Goal: Information Seeking & Learning: Check status

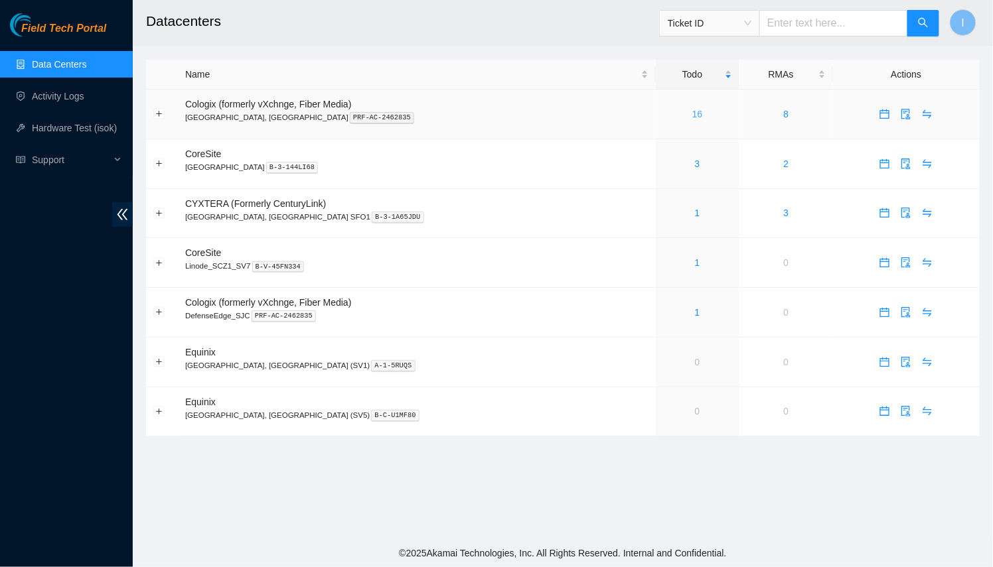
click at [692, 112] on link "16" at bounding box center [697, 114] width 11 height 11
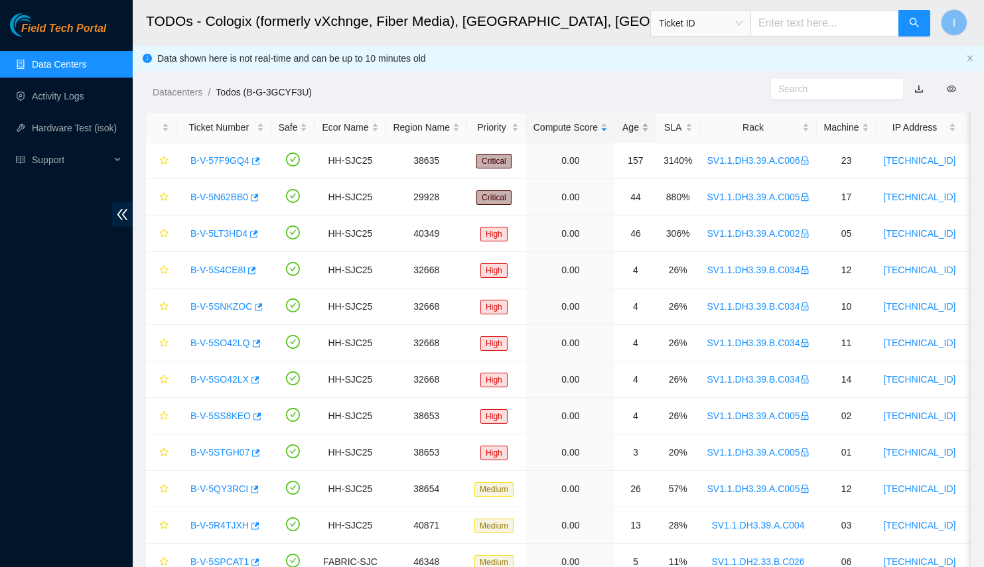
click at [631, 135] on div "Age" at bounding box center [635, 127] width 27 height 15
click at [630, 135] on div "Age" at bounding box center [635, 127] width 27 height 15
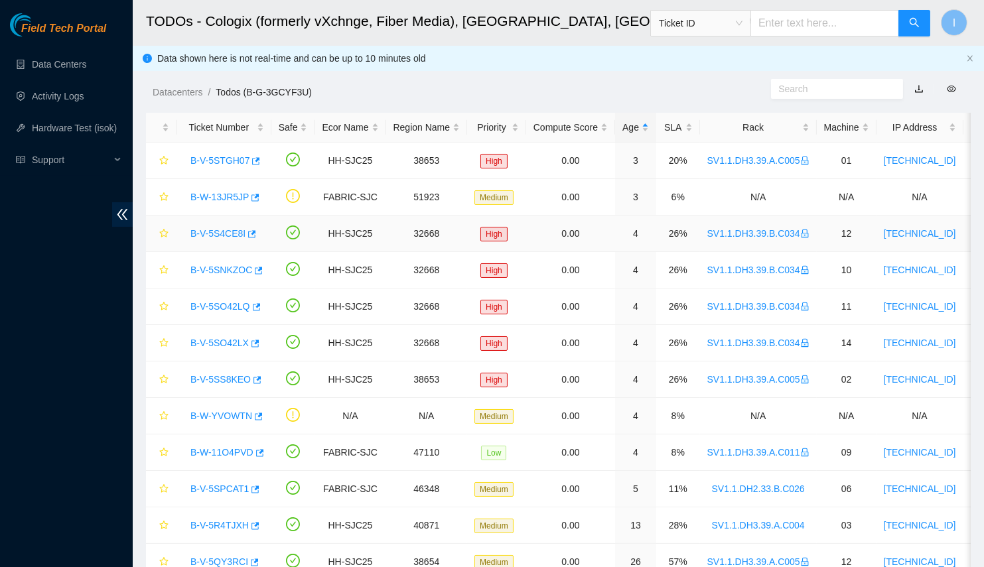
click at [205, 230] on link "B-V-5S4CE8I" at bounding box center [217, 233] width 55 height 11
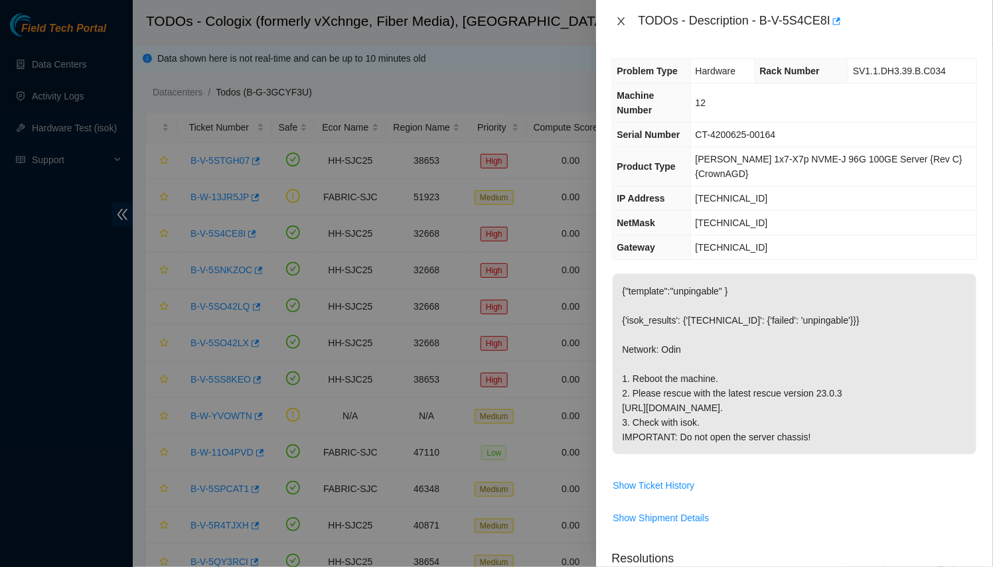
click at [624, 22] on icon "close" at bounding box center [621, 21] width 11 height 11
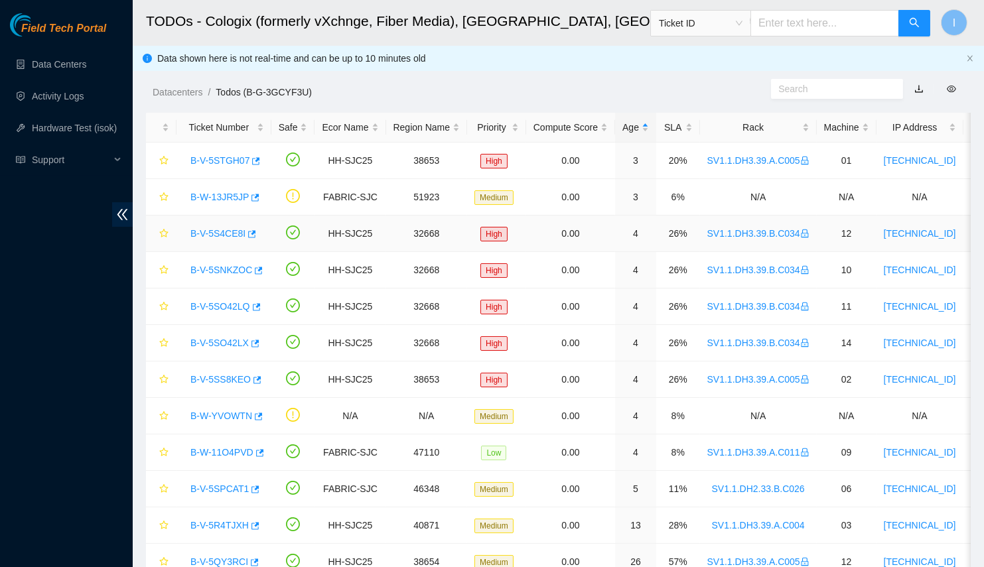
click at [200, 231] on link "B-V-5S4CE8I" at bounding box center [217, 233] width 55 height 11
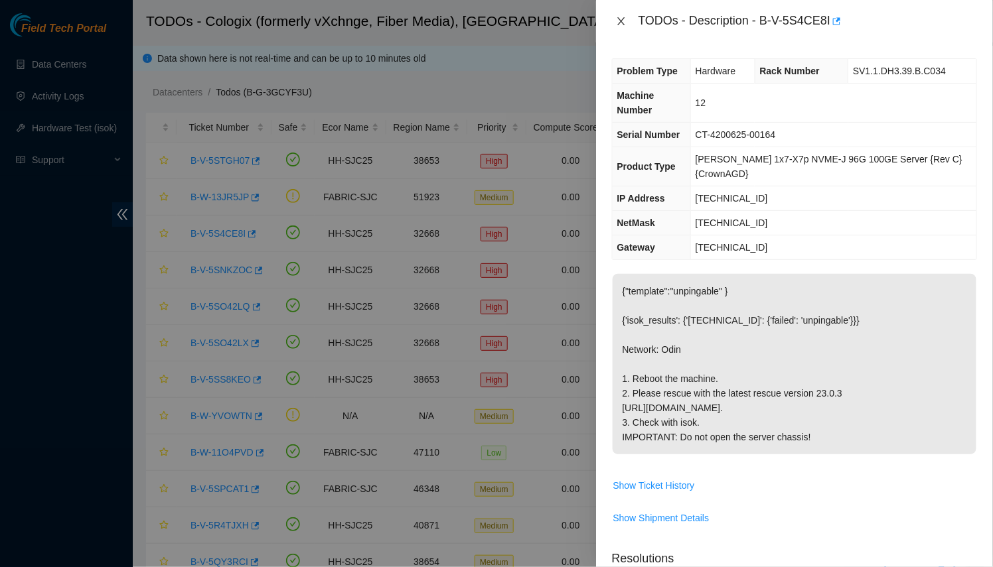
click at [628, 19] on button "Close" at bounding box center [621, 21] width 19 height 13
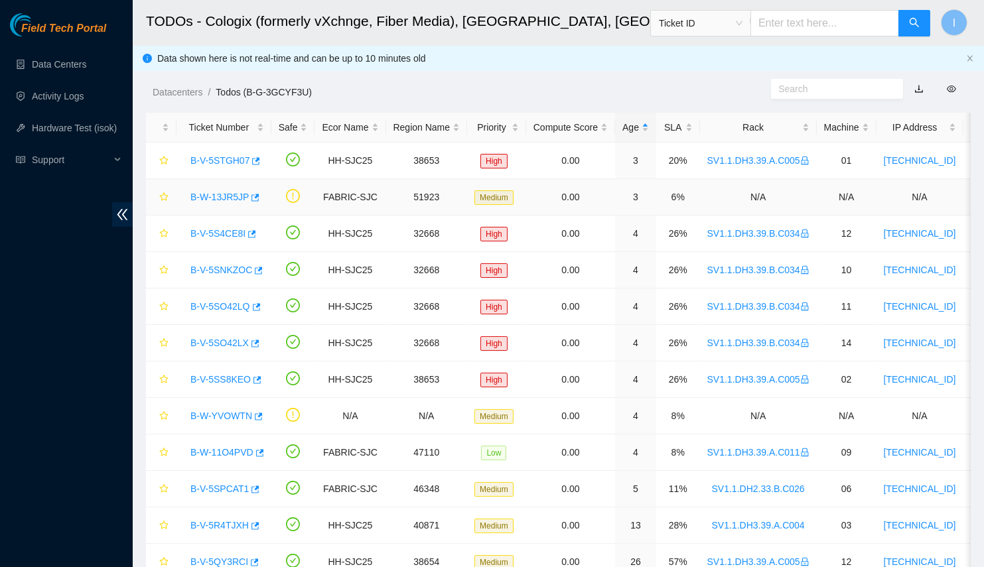
click at [196, 196] on link "B-W-13JR5JP" at bounding box center [219, 197] width 58 height 11
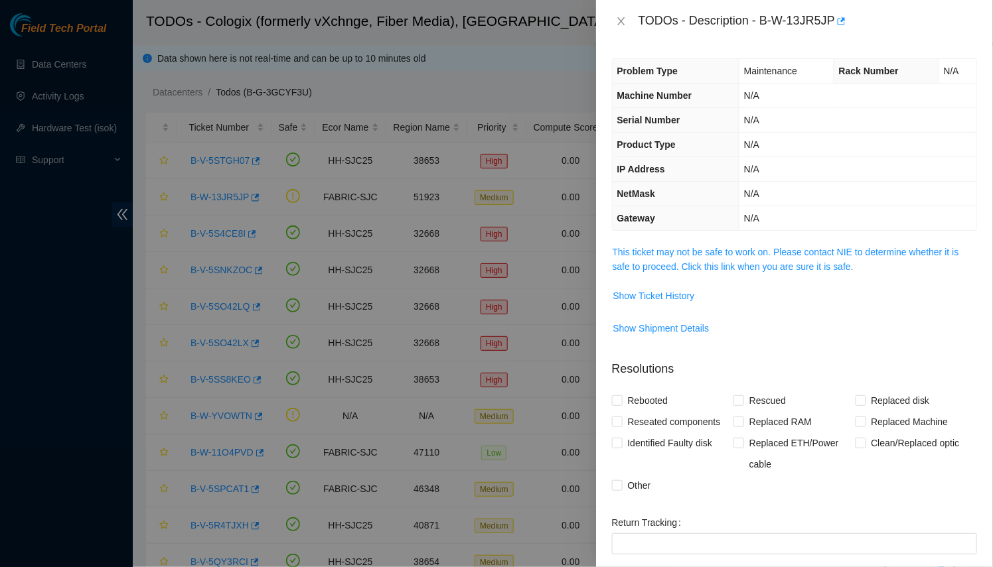
click at [685, 255] on span "This ticket may not be safe to work on. Please contact NIE to determine whether…" at bounding box center [794, 259] width 364 height 29
click at [689, 267] on link "This ticket may not be safe to work on. Please contact NIE to determine whether…" at bounding box center [785, 259] width 346 height 25
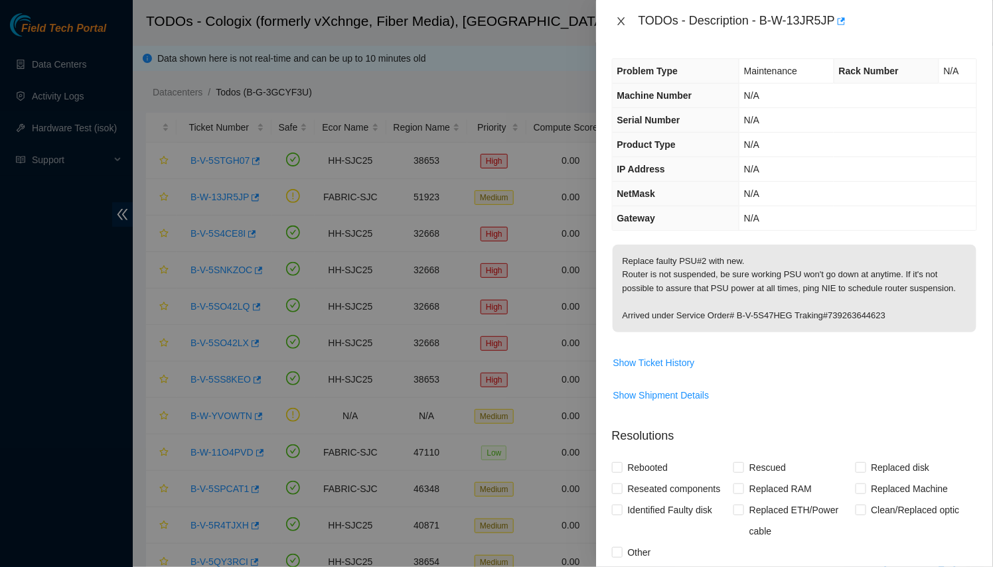
click at [620, 24] on icon "close" at bounding box center [621, 21] width 11 height 11
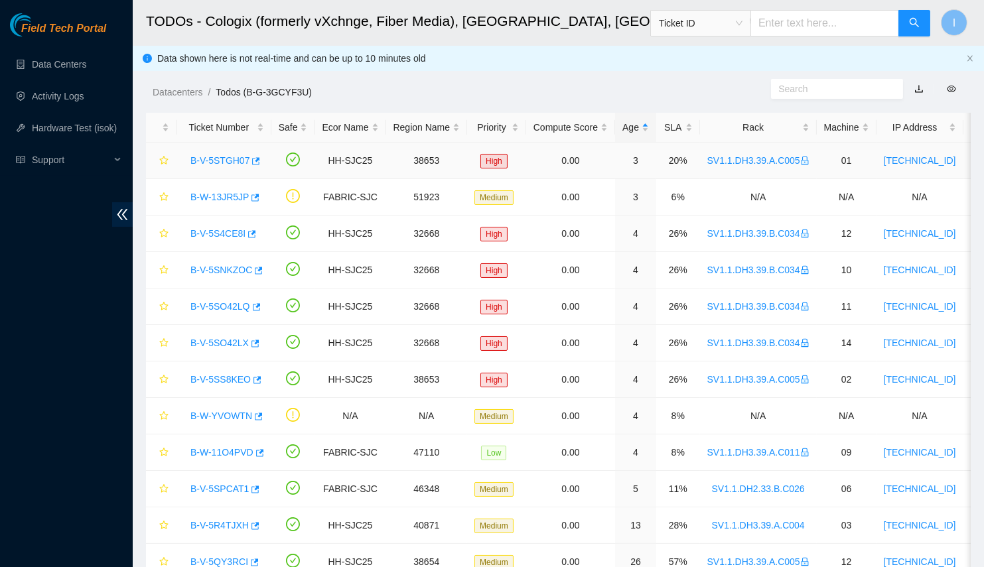
click at [208, 157] on link "B-V-5STGH07" at bounding box center [219, 160] width 59 height 11
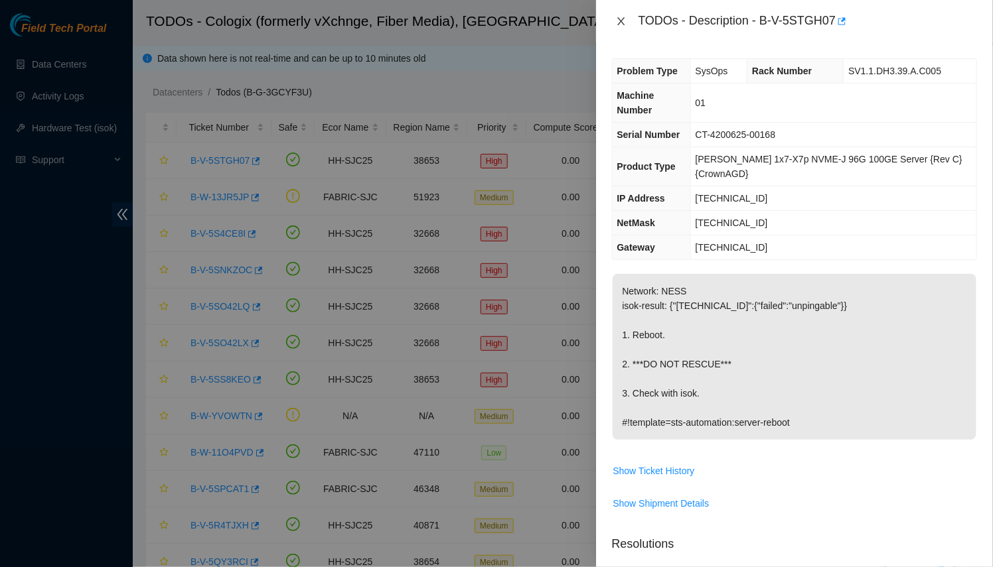
click at [617, 24] on icon "close" at bounding box center [621, 21] width 11 height 11
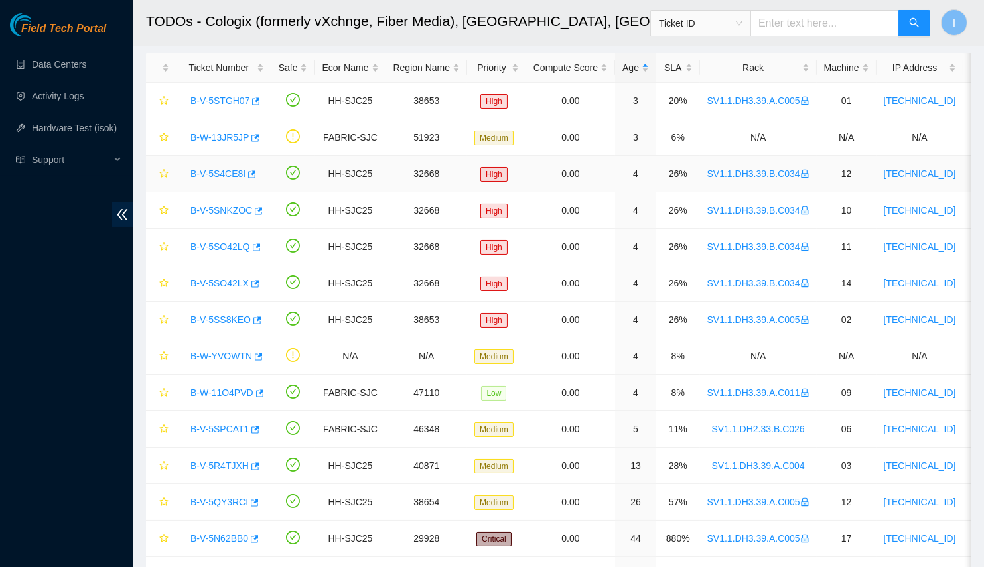
scroll to position [120, 0]
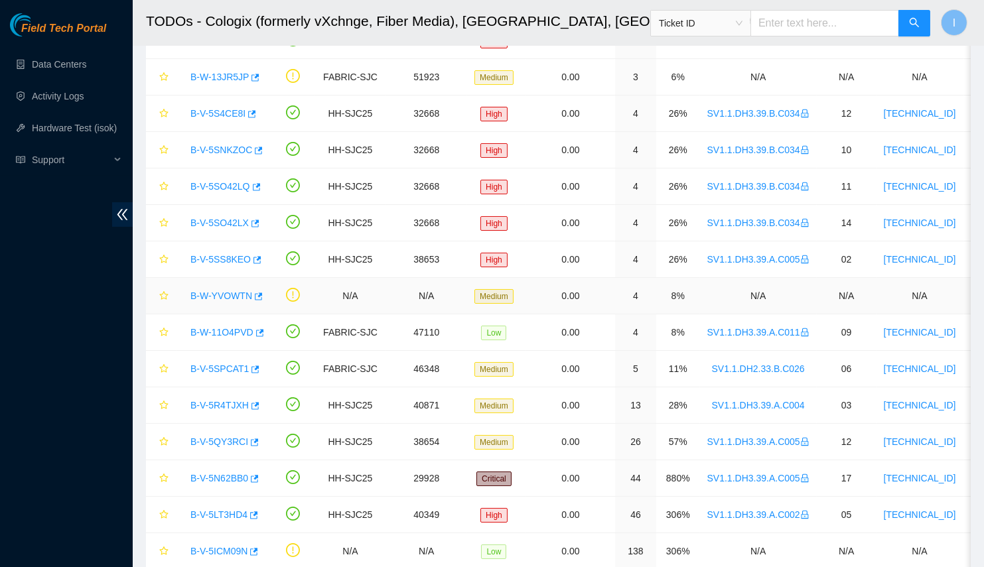
click at [210, 291] on link "B-W-YVOWTN" at bounding box center [221, 296] width 62 height 11
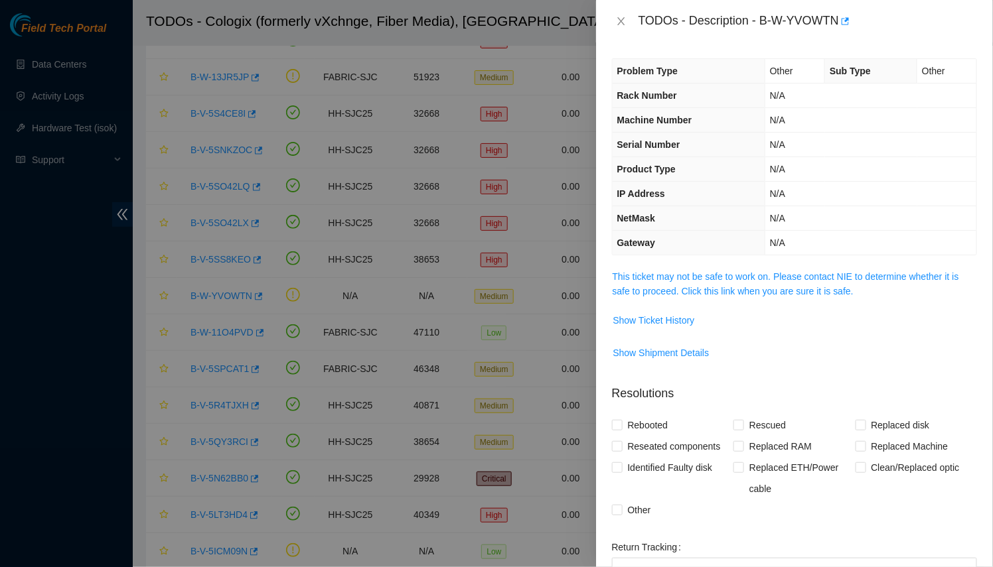
click at [706, 299] on td "This ticket may not be safe to work on. Please contact NIE to determine whether…" at bounding box center [794, 289] width 365 height 40
click at [707, 292] on link "This ticket may not be safe to work on. Please contact NIE to determine whether…" at bounding box center [785, 283] width 346 height 25
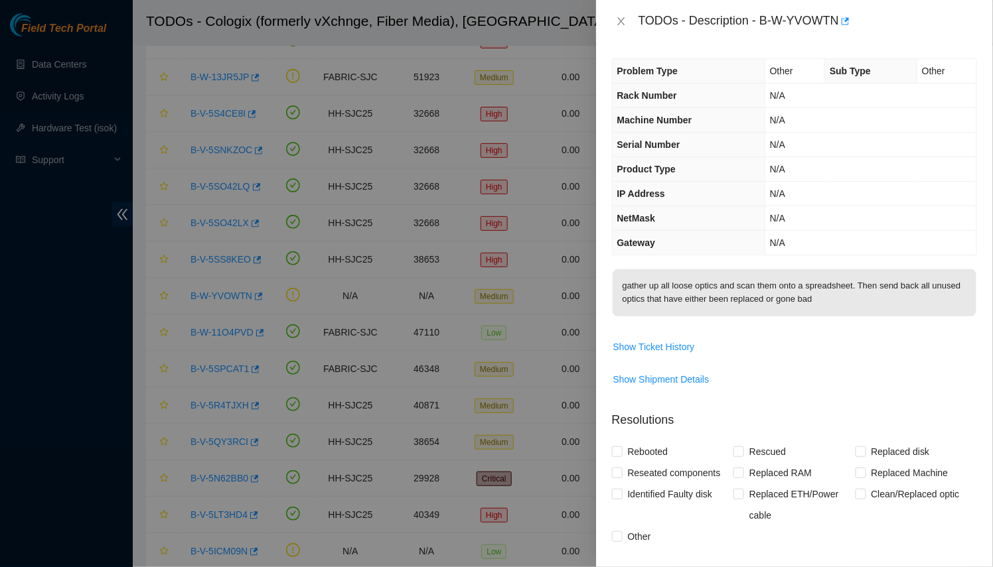
click at [631, 28] on div "TODOs - Description - B-W-YVOWTN" at bounding box center [794, 21] width 365 height 21
click at [623, 21] on icon "close" at bounding box center [621, 21] width 11 height 11
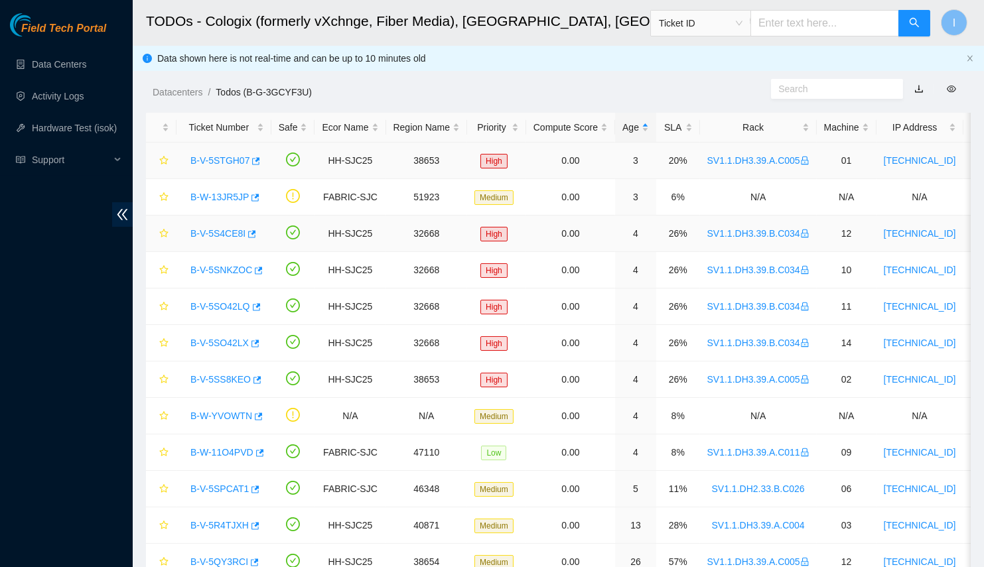
scroll to position [60, 0]
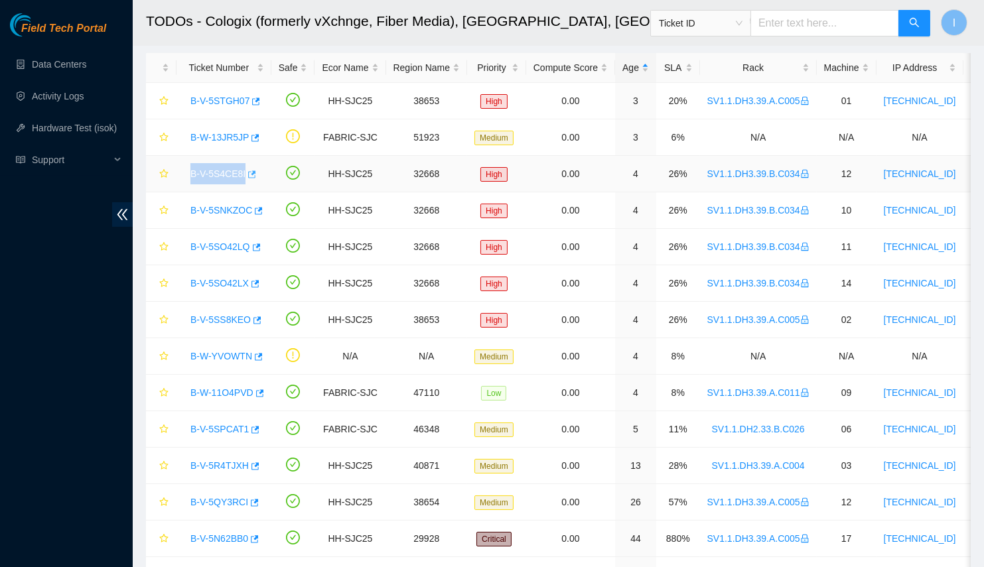
drag, startPoint x: 186, startPoint y: 177, endPoint x: 243, endPoint y: 176, distance: 56.4
click at [243, 176] on div "B-V-5S4CE8I" at bounding box center [224, 173] width 80 height 21
copy tr "B-V-5S4CE8I"
click at [251, 176] on div "B-V-5S4CE8I" at bounding box center [224, 173] width 80 height 21
click at [231, 171] on link "B-V-5S4CE8I" at bounding box center [217, 174] width 55 height 11
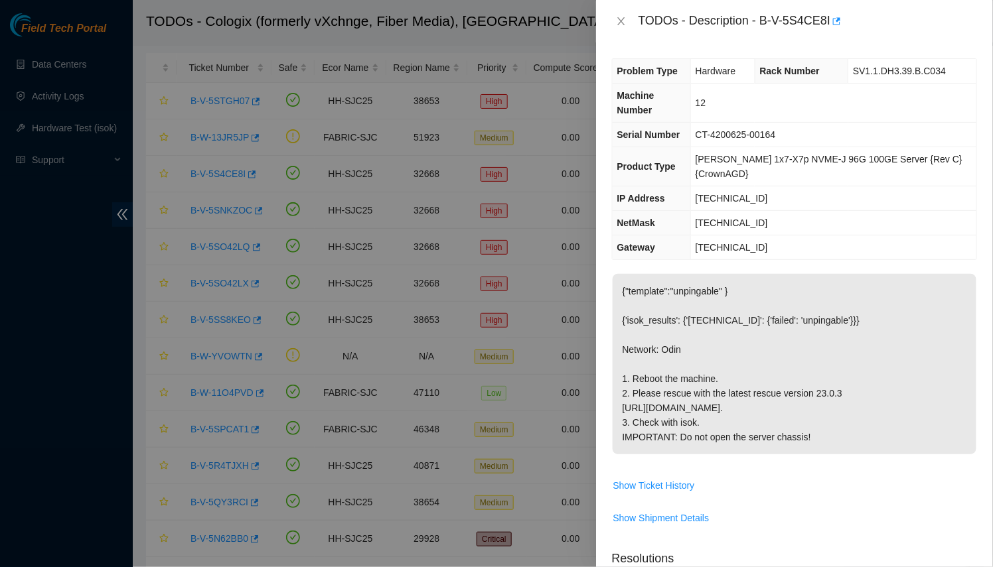
click at [480, 267] on div "TODOs - Description - B-V-5S4CE8I Problem Type Hardware Rack Number SV1.1.DH3.3…" at bounding box center [496, 283] width 993 height 567
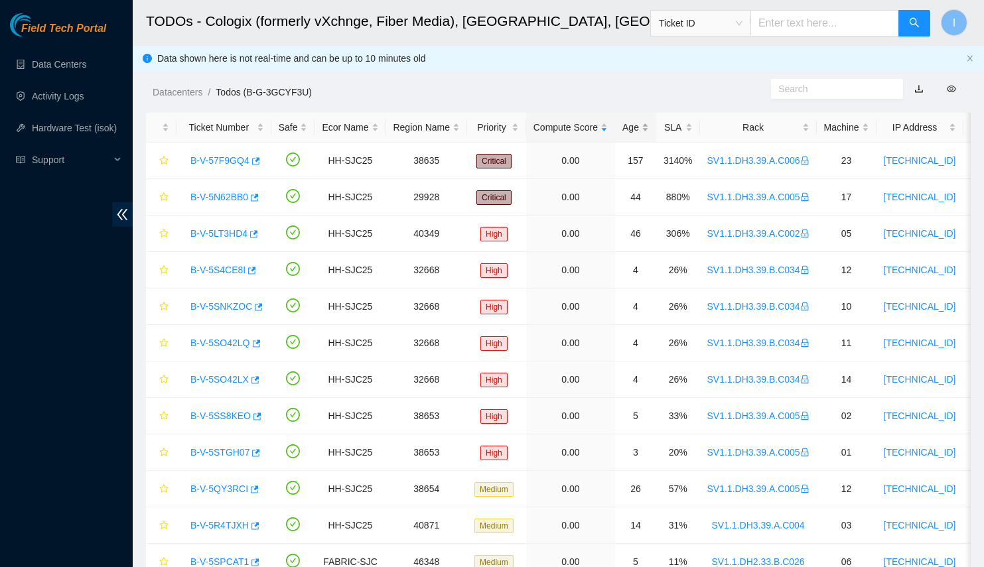
click at [624, 135] on div "Age" at bounding box center [635, 127] width 27 height 15
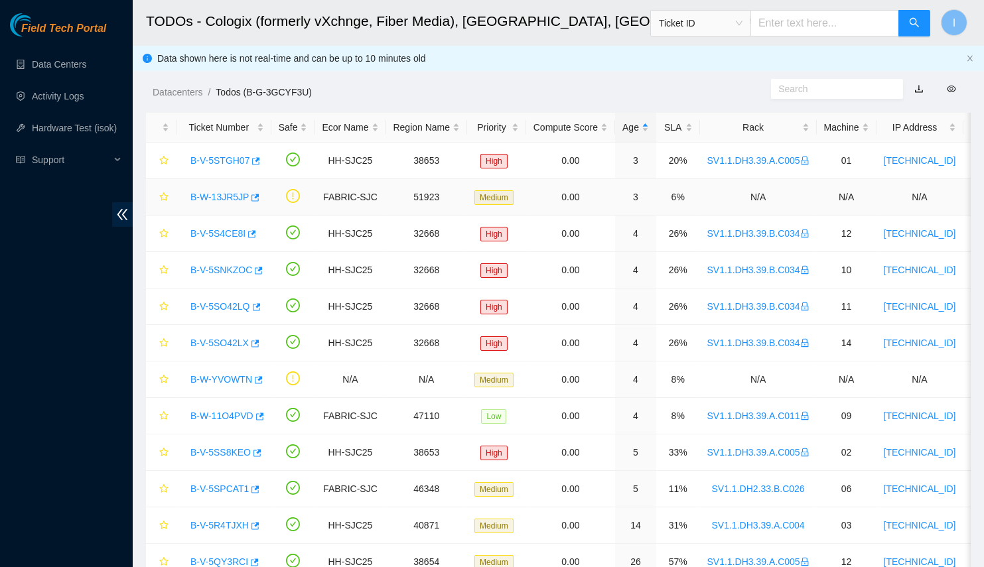
click at [224, 198] on link "B-W-13JR5JP" at bounding box center [219, 197] width 58 height 11
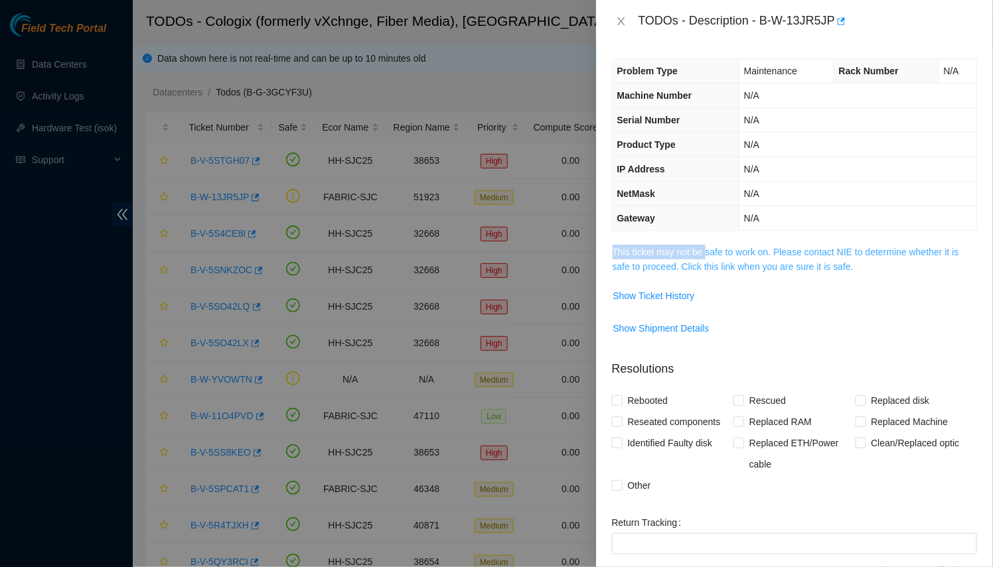
click at [704, 244] on div "Problem Type Maintenance Rack Number N/A Machine Number N/A Serial Number N/A P…" at bounding box center [794, 304] width 397 height 525
click at [704, 247] on link "This ticket may not be safe to work on. Please contact NIE to determine whether…" at bounding box center [785, 259] width 346 height 25
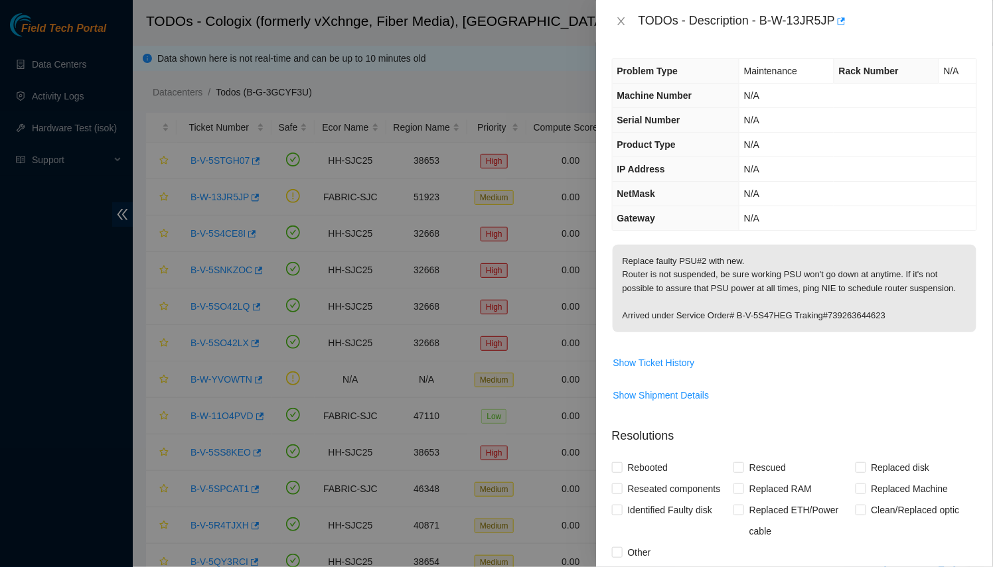
click at [697, 267] on p "Replace faulty PSU#2 with new. Router is not suspended, be sure working PSU won…" at bounding box center [794, 289] width 364 height 88
click at [832, 314] on p "Replace faulty PSU#2 with new. Router is not suspended, be sure working PSU won…" at bounding box center [794, 289] width 364 height 88
click at [622, 20] on icon "close" at bounding box center [621, 21] width 11 height 11
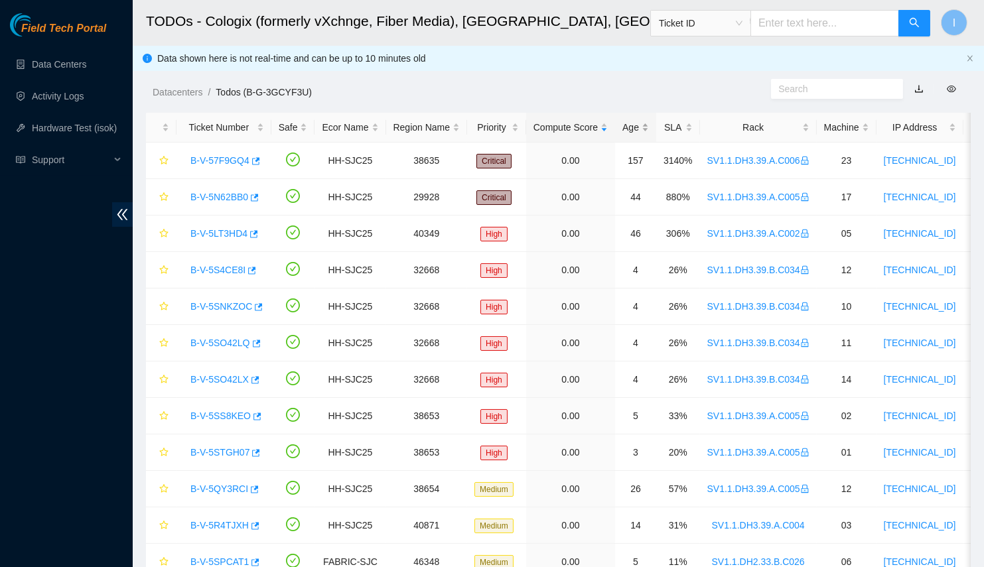
click at [626, 135] on div "Age" at bounding box center [635, 127] width 27 height 15
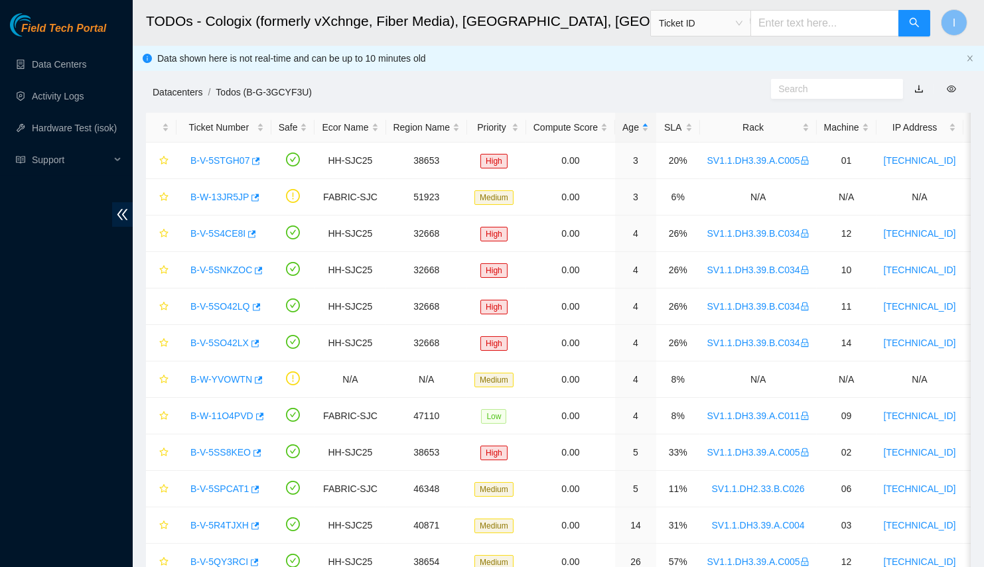
click at [178, 92] on link "Datacenters" at bounding box center [178, 92] width 50 height 11
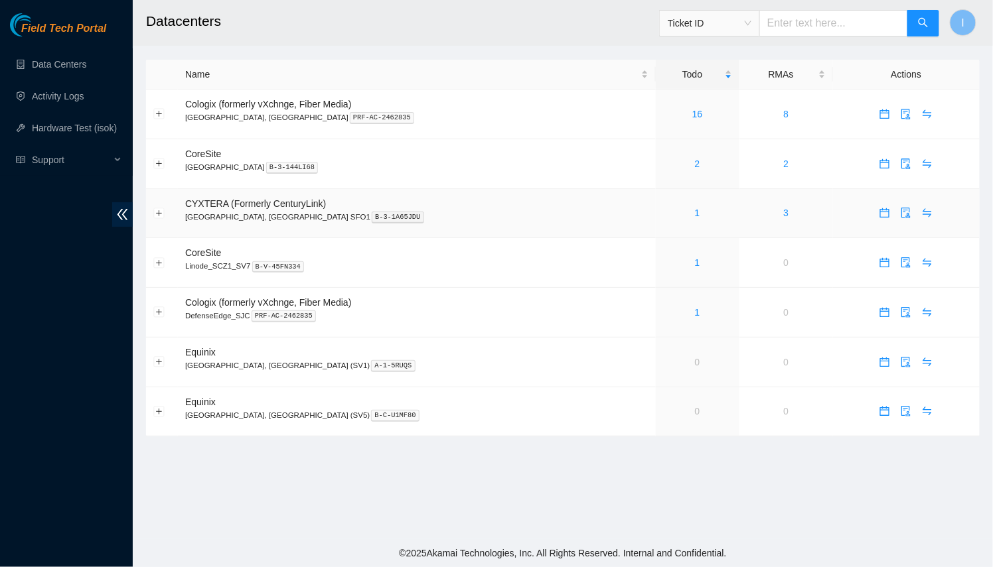
click at [656, 224] on td "1" at bounding box center [698, 214] width 84 height 50
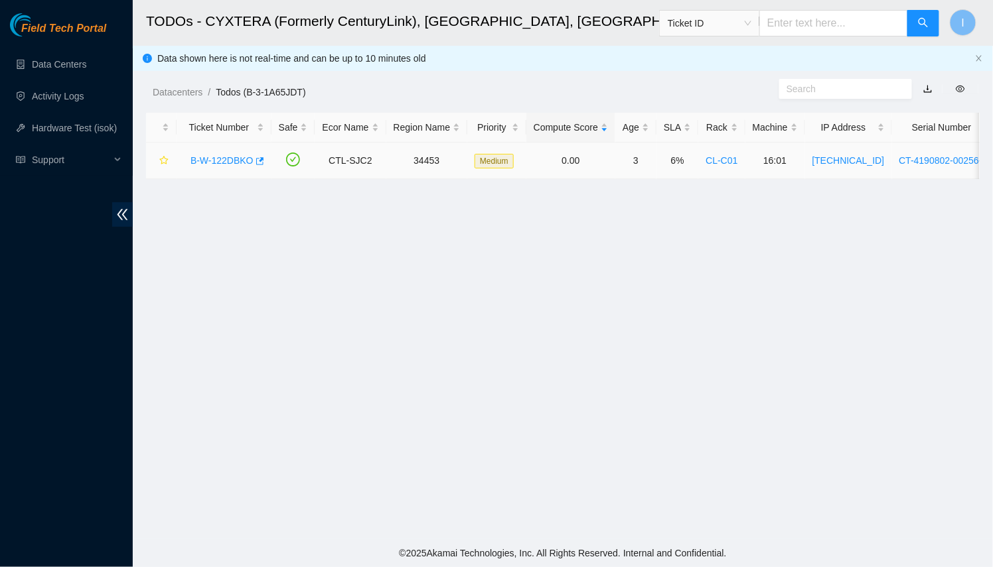
click at [219, 157] on link "B-W-122DBKO" at bounding box center [221, 160] width 63 height 11
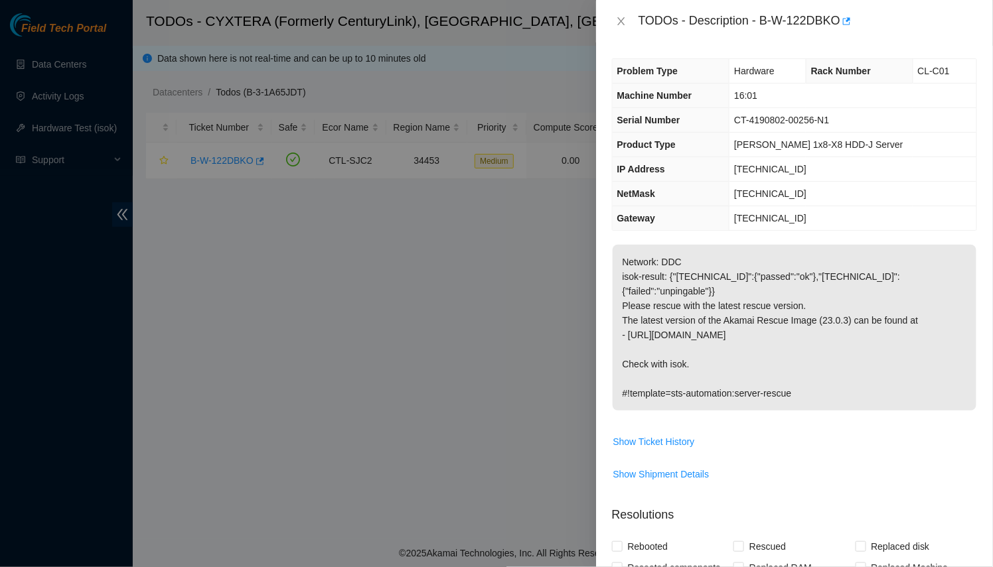
click at [806, 20] on div "TODOs - Description - B-W-122DBKO" at bounding box center [807, 21] width 338 height 21
drag, startPoint x: 806, startPoint y: 20, endPoint x: 763, endPoint y: 17, distance: 43.2
click at [763, 17] on div "TODOs - Description - B-W-122DBKO" at bounding box center [807, 21] width 338 height 21
copy div "B-W-122DBKO"
click at [686, 319] on p "Network: DDC isok-result: {"184.28.225.34":{"passed":"ok"},"184.28.225.35":{"fa…" at bounding box center [794, 328] width 364 height 166
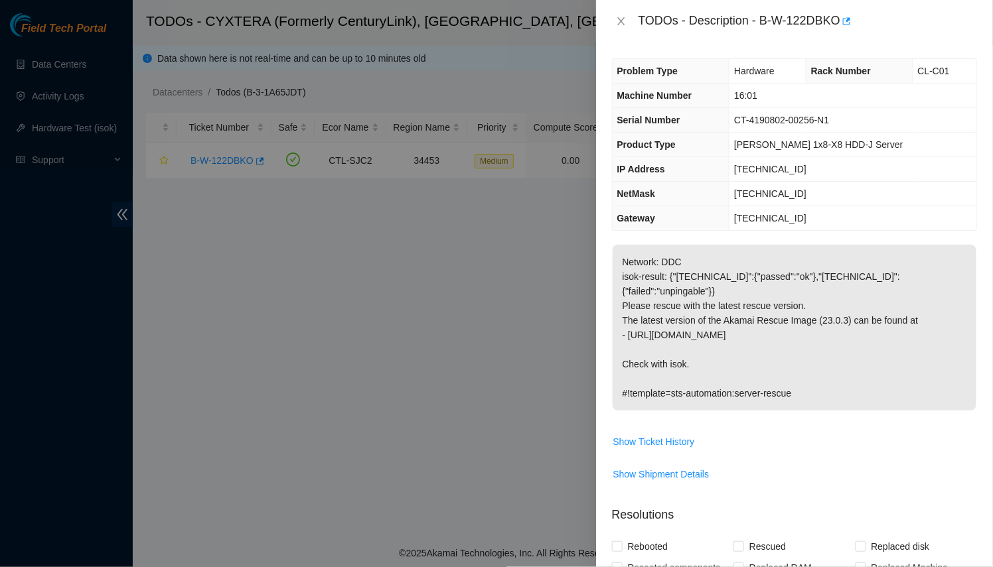
click at [559, 354] on div at bounding box center [496, 283] width 993 height 567
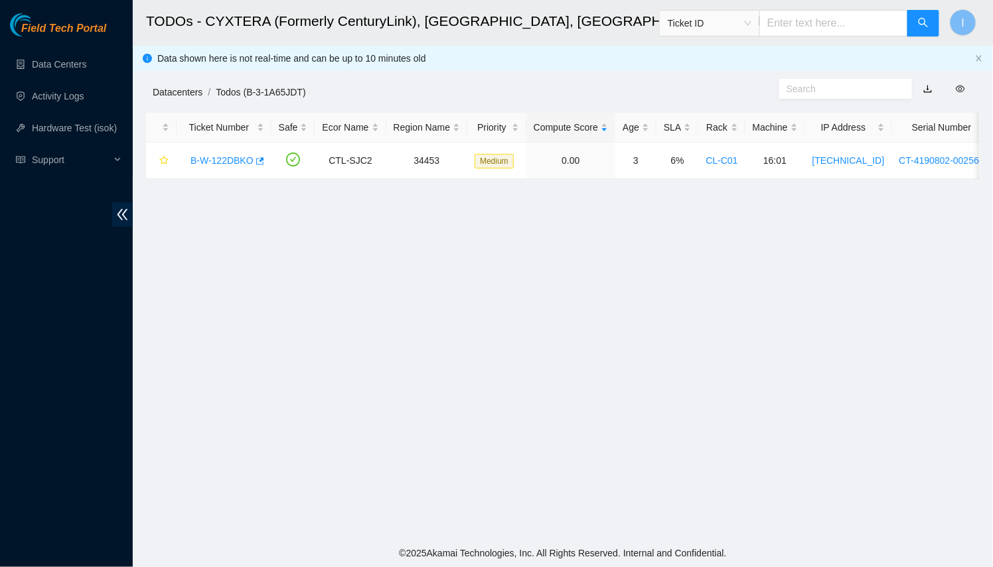
click at [189, 94] on link "Datacenters" at bounding box center [178, 92] width 50 height 11
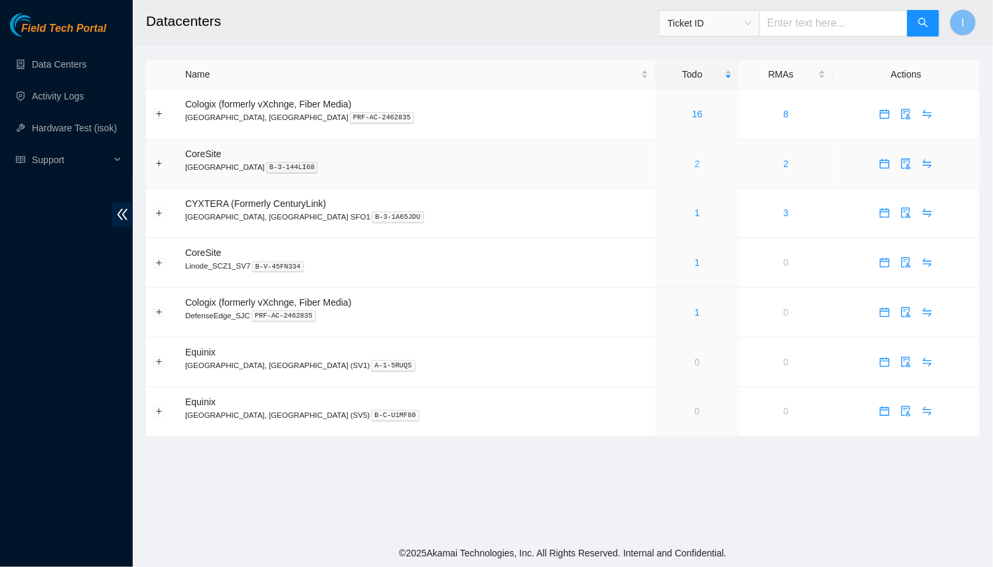
click at [695, 159] on link "2" at bounding box center [697, 164] width 5 height 11
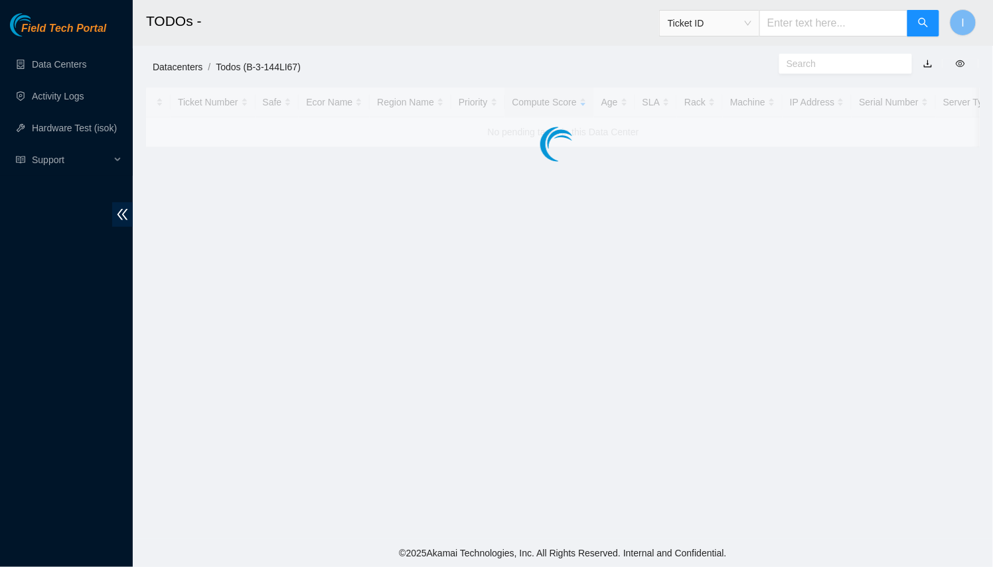
click at [182, 64] on link "Datacenters" at bounding box center [178, 67] width 50 height 11
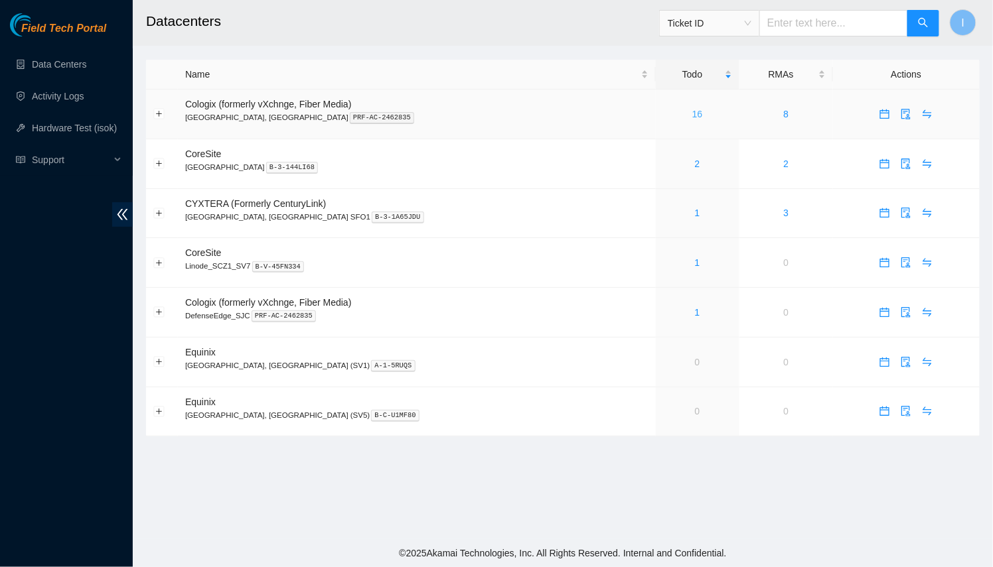
click at [692, 111] on link "16" at bounding box center [697, 114] width 11 height 11
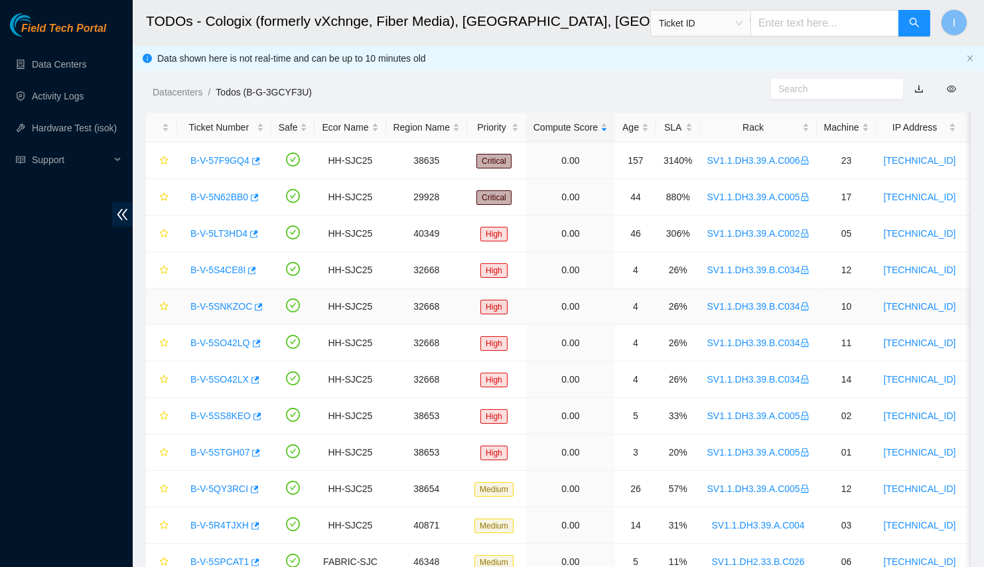
click at [707, 301] on link "SV1.1.DH3.39.B.C034" at bounding box center [758, 306] width 102 height 11
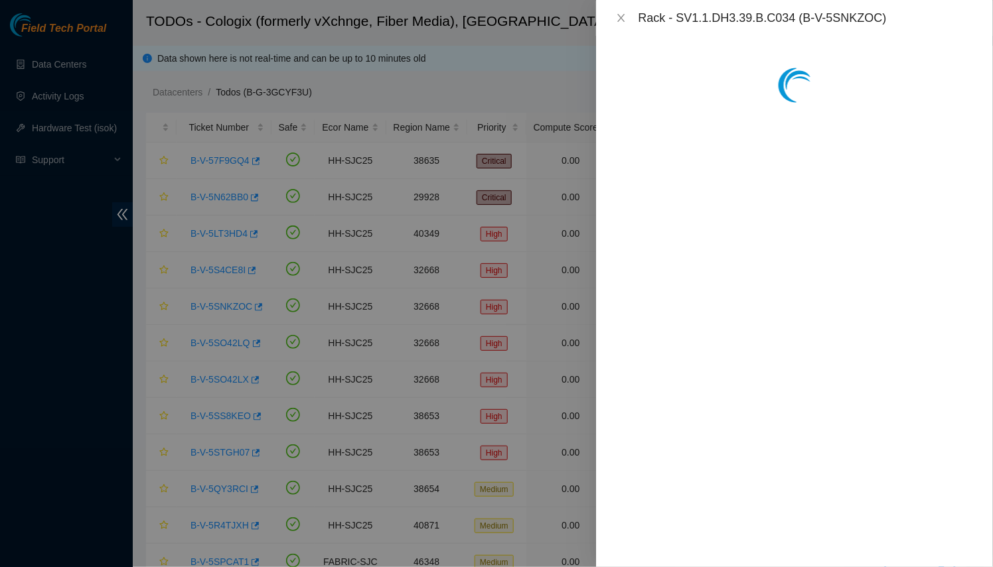
click at [571, 210] on div at bounding box center [496, 283] width 993 height 567
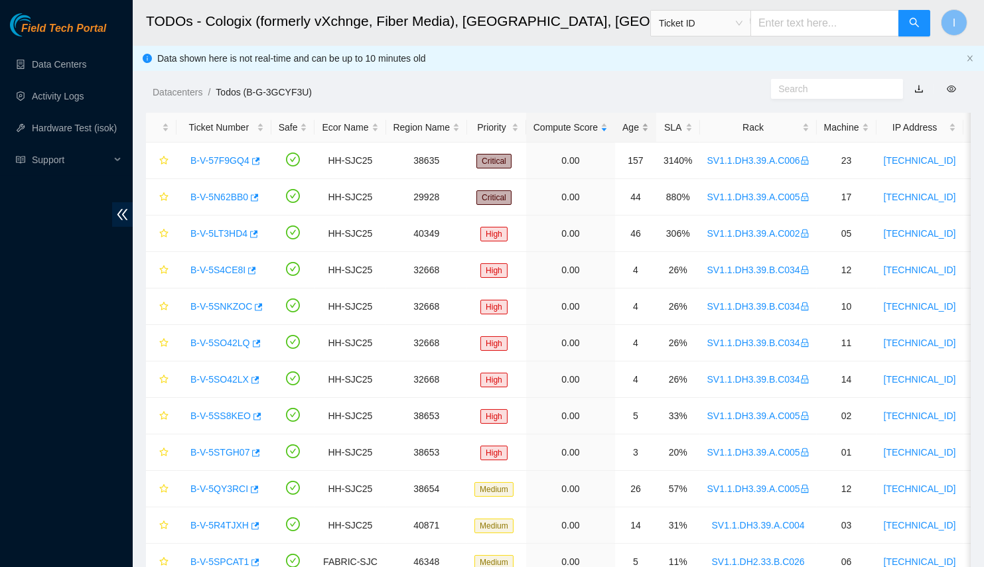
click at [640, 130] on div "Age" at bounding box center [635, 127] width 27 height 15
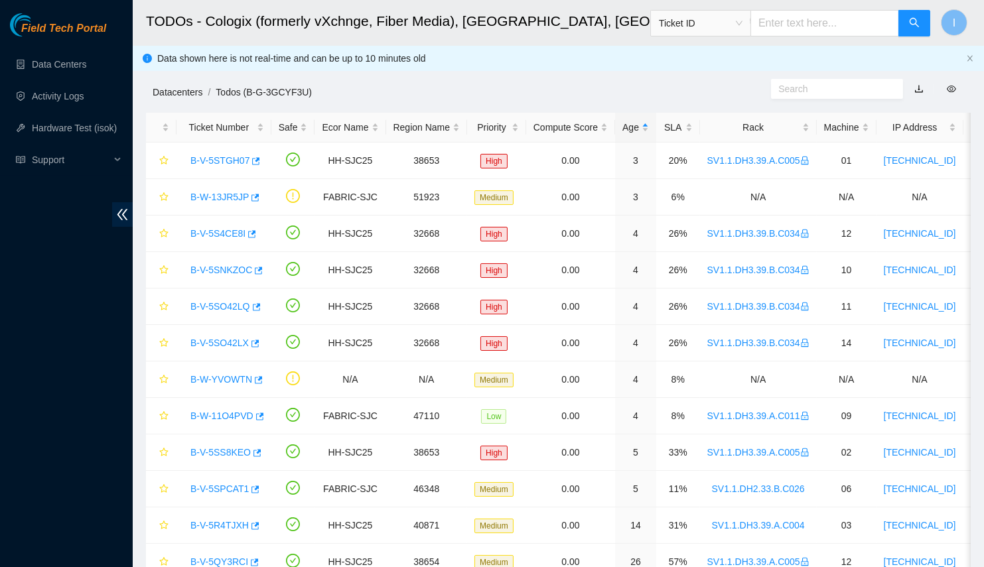
click at [186, 93] on link "Datacenters" at bounding box center [178, 92] width 50 height 11
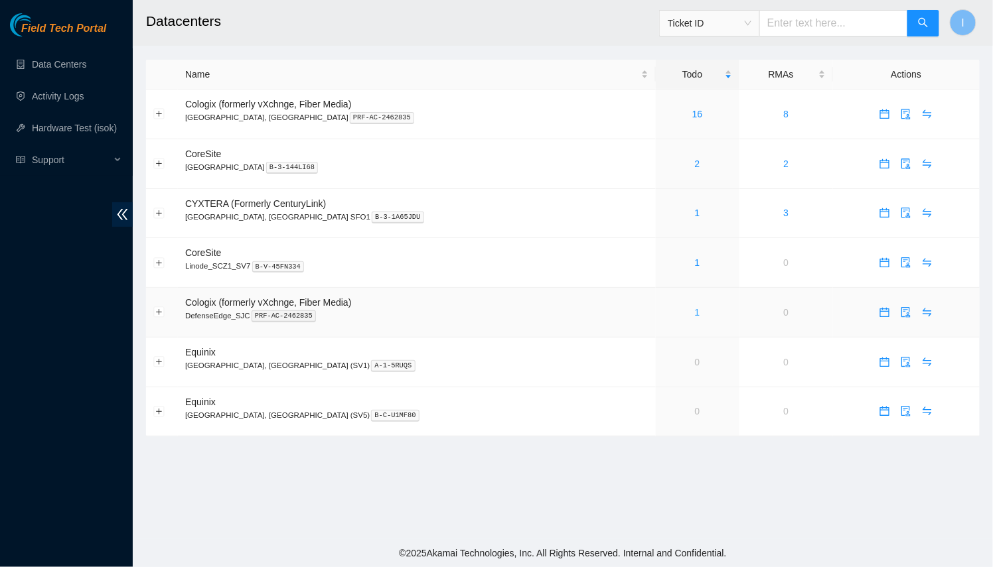
click at [695, 311] on link "1" at bounding box center [697, 312] width 5 height 11
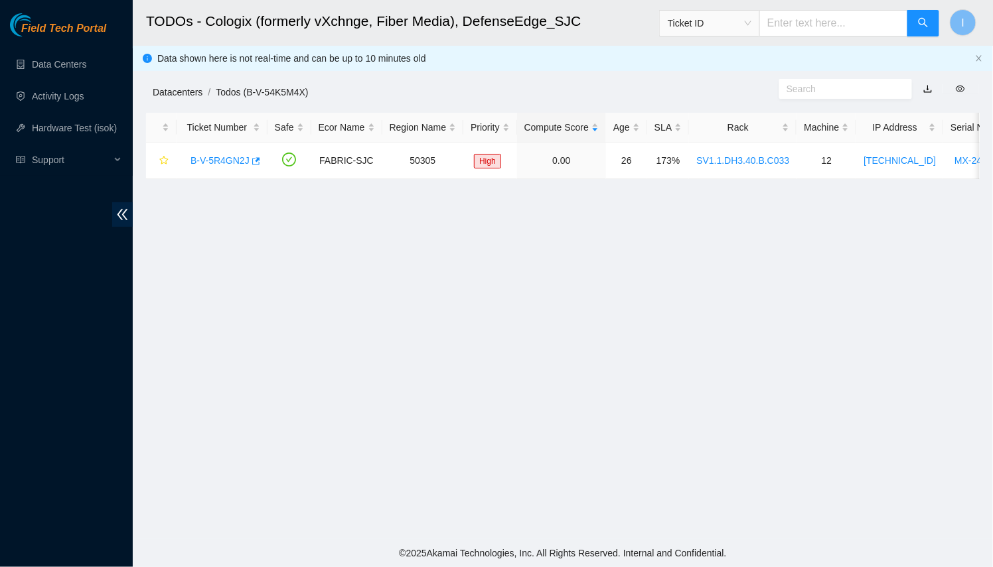
click at [196, 92] on link "Datacenters" at bounding box center [178, 92] width 50 height 11
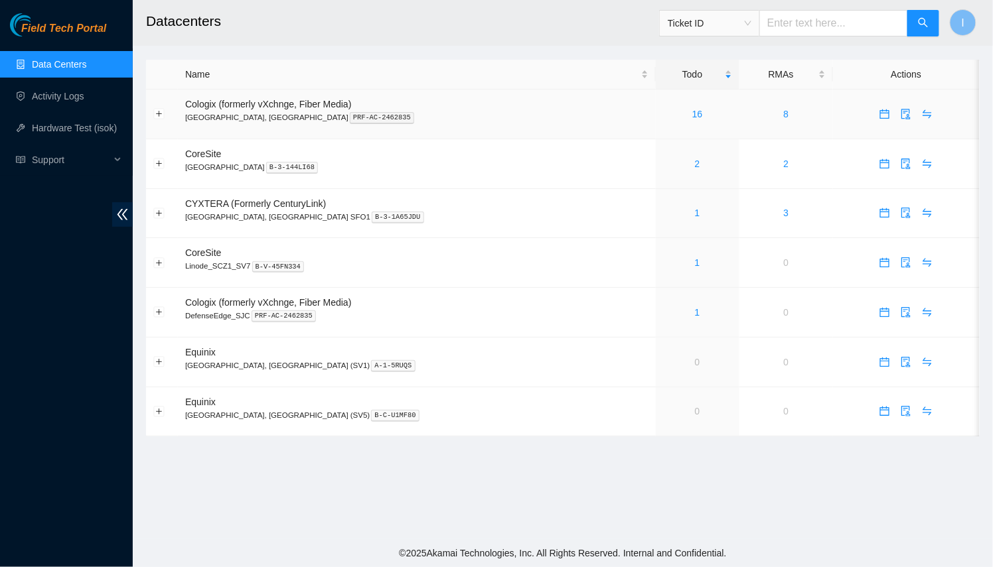
click at [663, 112] on div "16" at bounding box center [697, 114] width 69 height 15
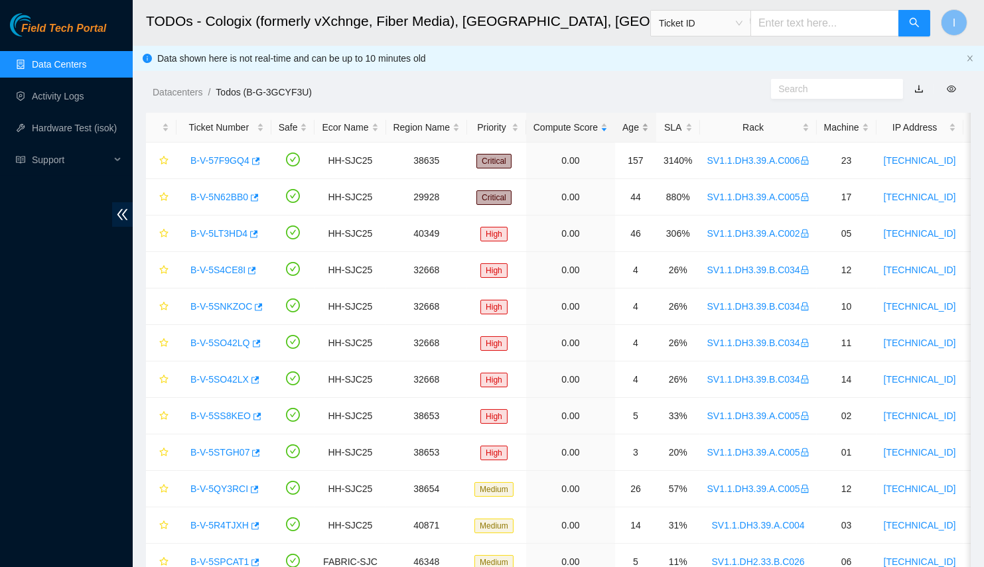
click at [638, 130] on div "Age" at bounding box center [635, 127] width 27 height 15
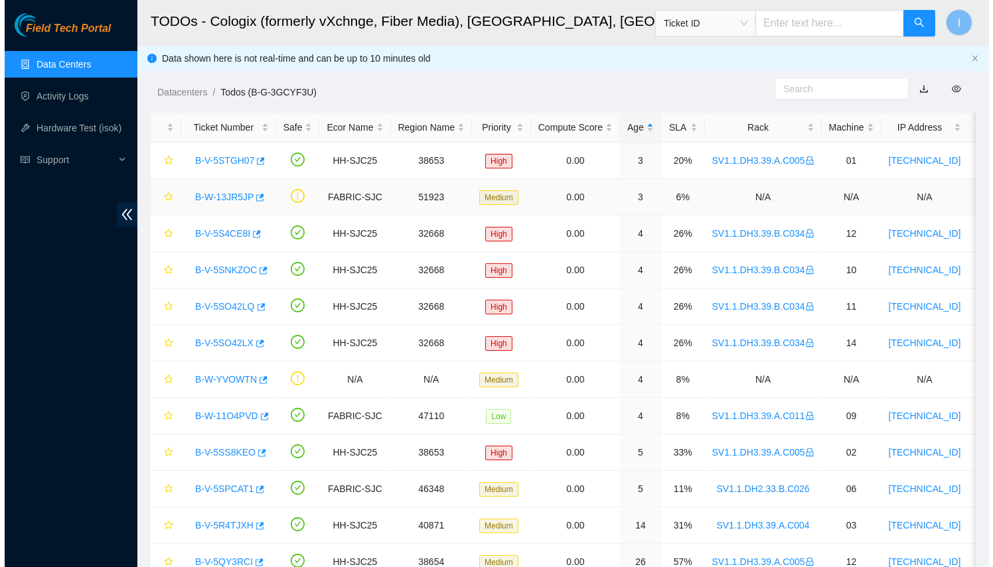
scroll to position [60, 0]
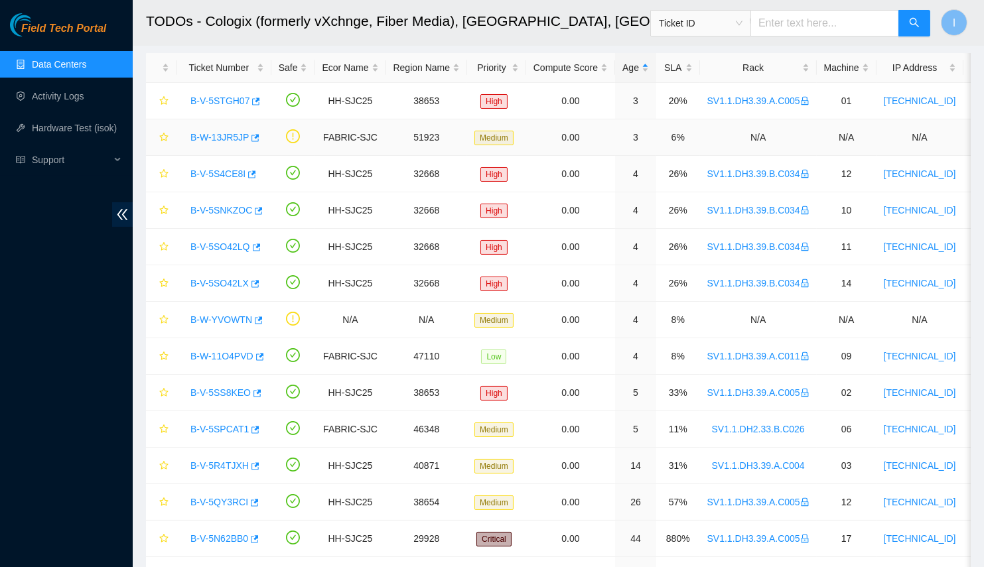
click at [209, 137] on link "B-W-13JR5JP" at bounding box center [219, 137] width 58 height 11
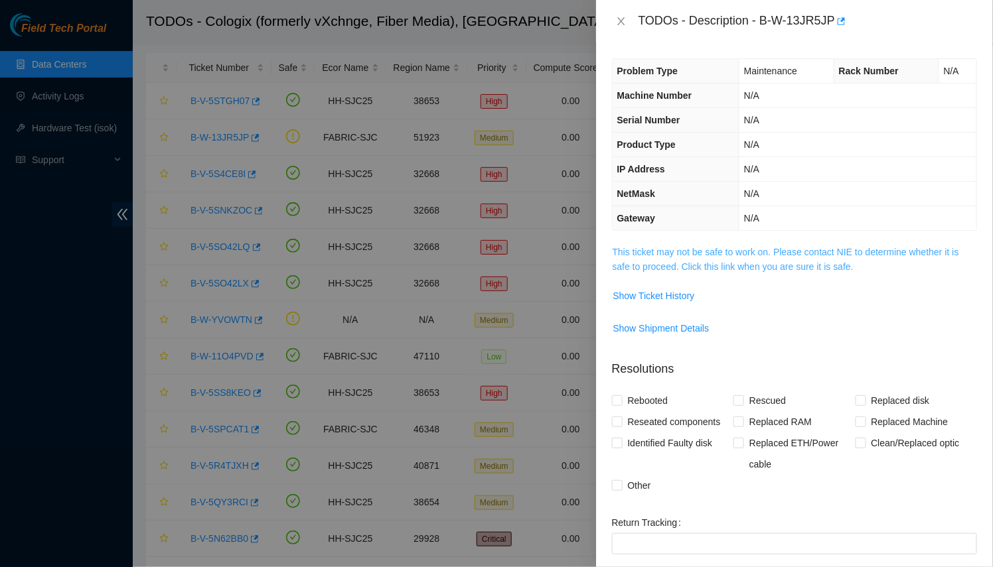
click at [675, 261] on link "This ticket may not be safe to work on. Please contact NIE to determine whether…" at bounding box center [785, 259] width 346 height 25
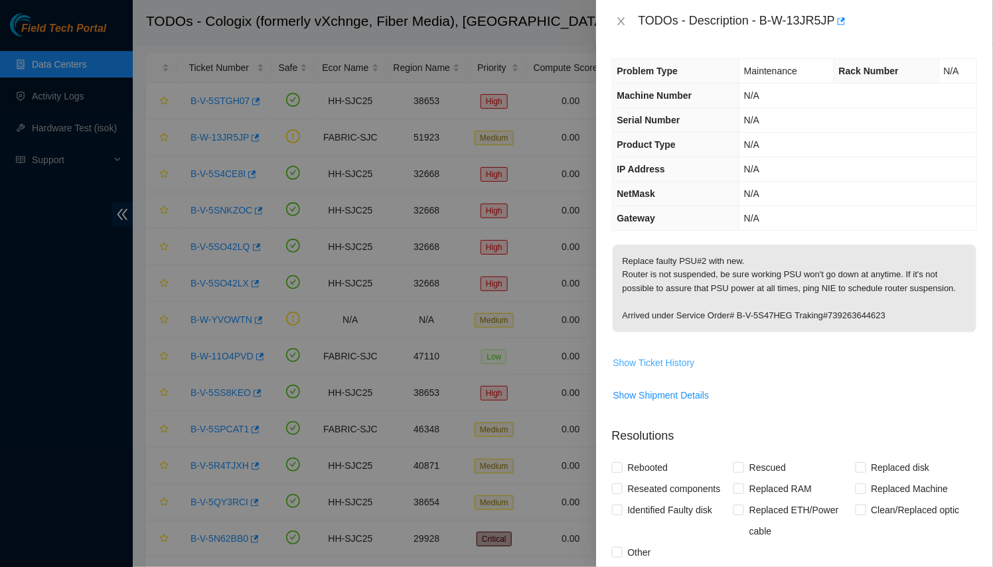
click at [684, 364] on span "Show Ticket History" at bounding box center [654, 363] width 82 height 15
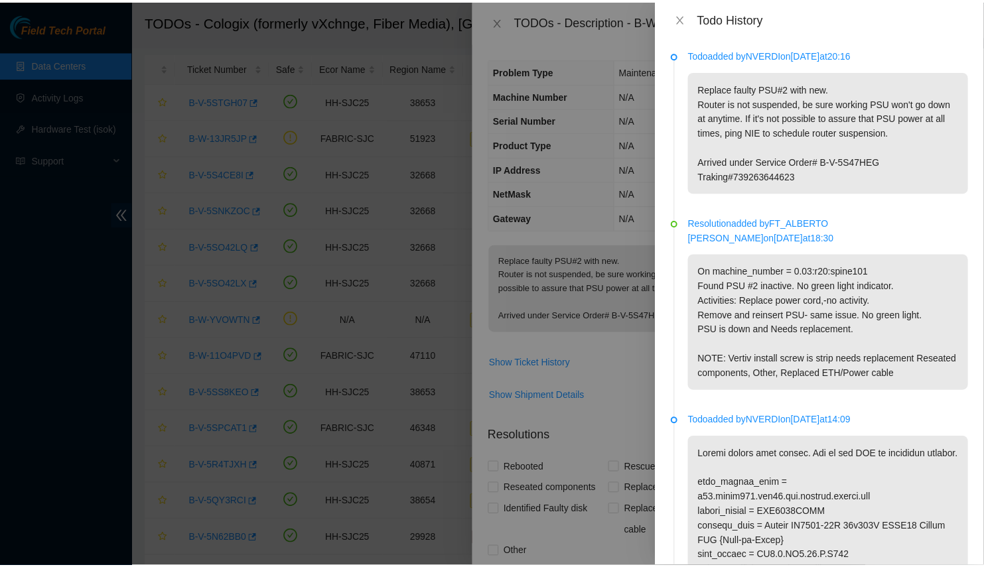
scroll to position [241, 0]
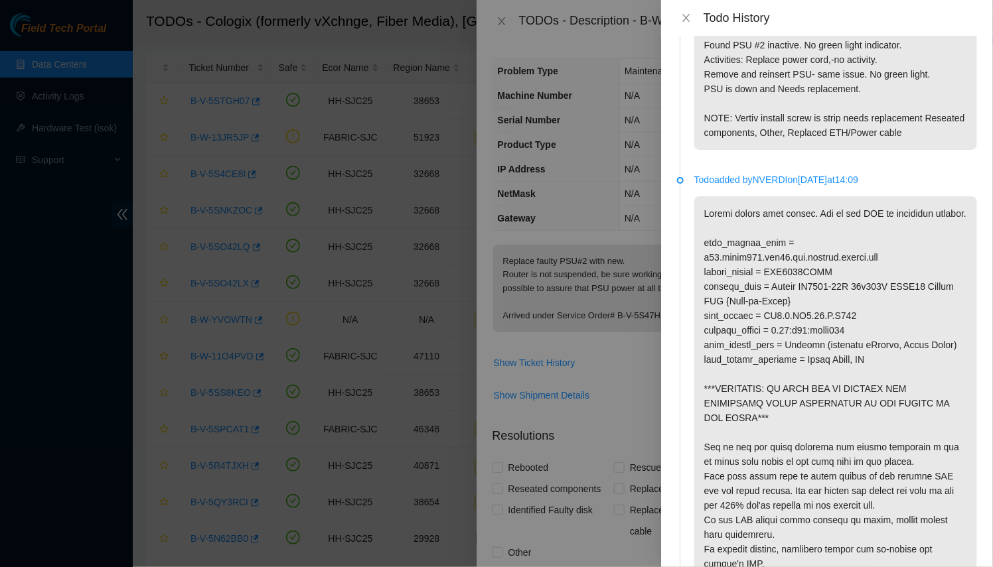
click at [383, 154] on div at bounding box center [496, 283] width 993 height 567
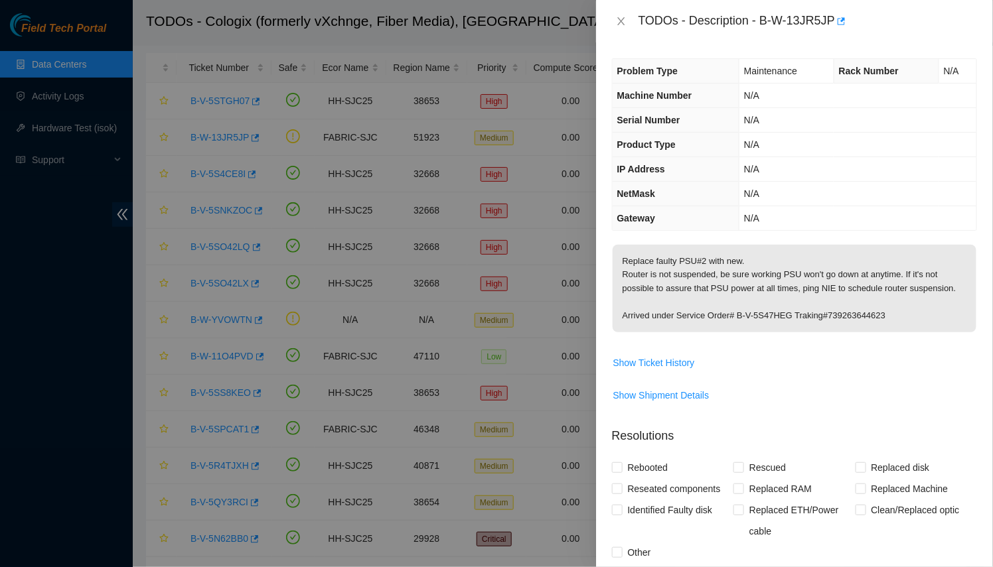
click at [79, 107] on div at bounding box center [496, 283] width 993 height 567
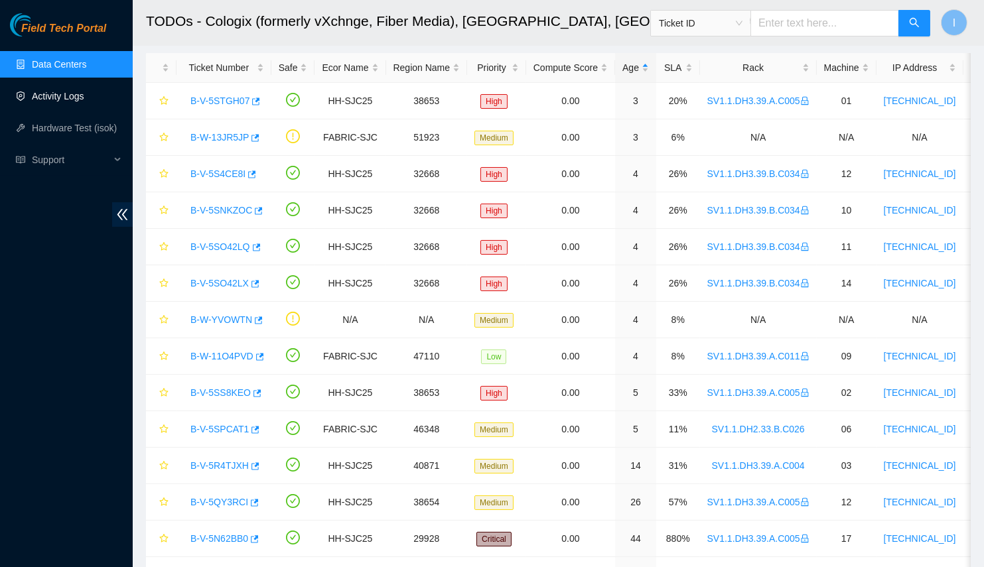
scroll to position [120, 0]
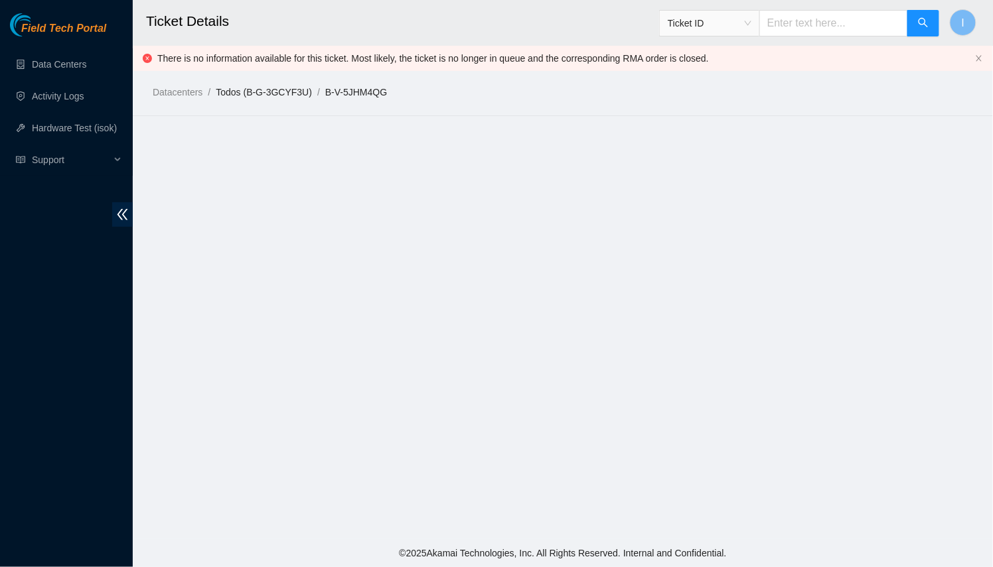
click at [297, 96] on link "Todos (B-G-3GCYF3U)" at bounding box center [264, 92] width 96 height 11
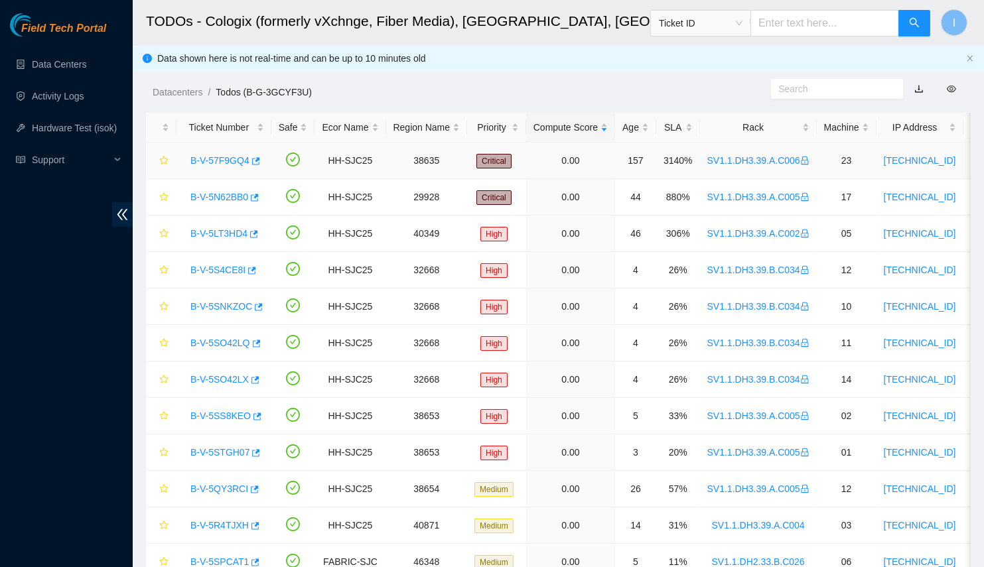
click at [217, 160] on link "B-V-57F9GQ4" at bounding box center [219, 160] width 59 height 11
click at [622, 147] on td "157" at bounding box center [635, 161] width 41 height 36
click at [627, 135] on div "Age" at bounding box center [635, 127] width 27 height 15
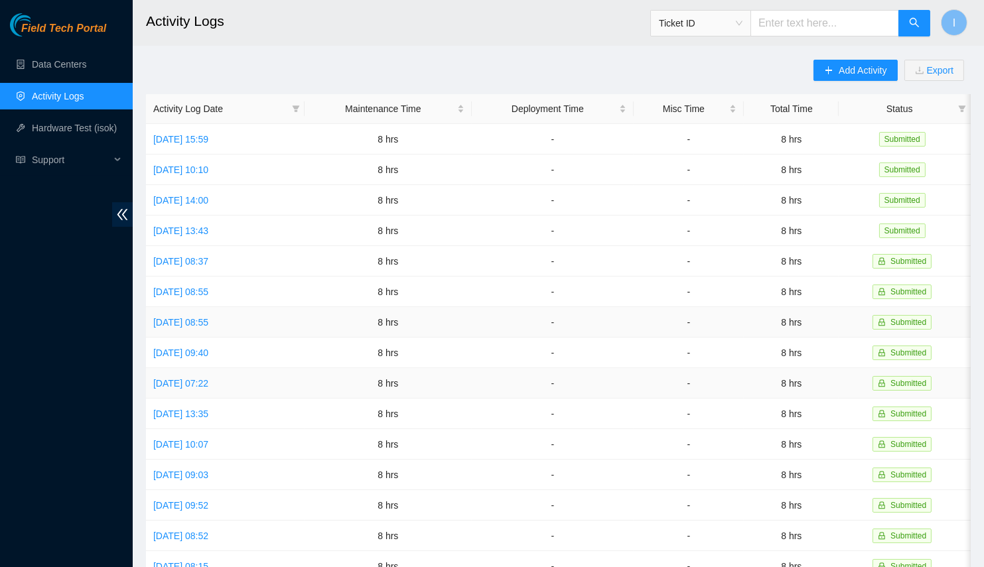
scroll to position [120, 0]
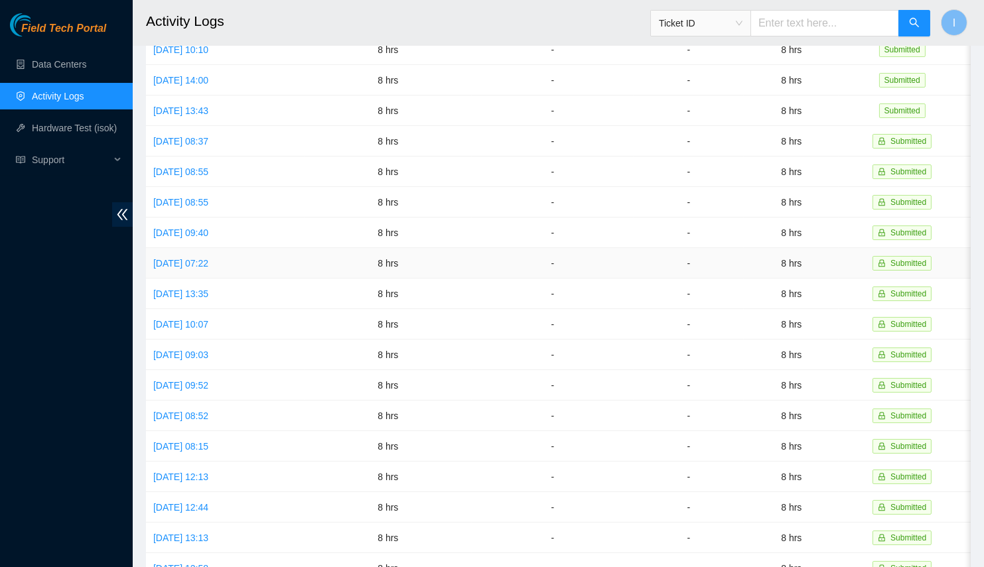
click at [210, 263] on td "[DATE] 07:22" at bounding box center [225, 263] width 159 height 31
click at [208, 258] on link "[DATE] 07:22" at bounding box center [180, 263] width 55 height 11
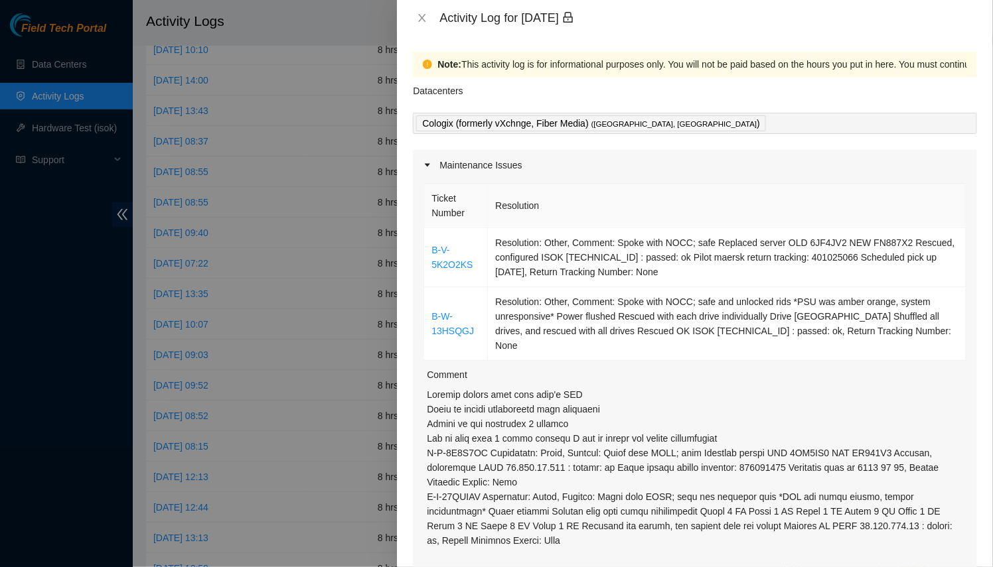
click at [212, 224] on div at bounding box center [496, 283] width 993 height 567
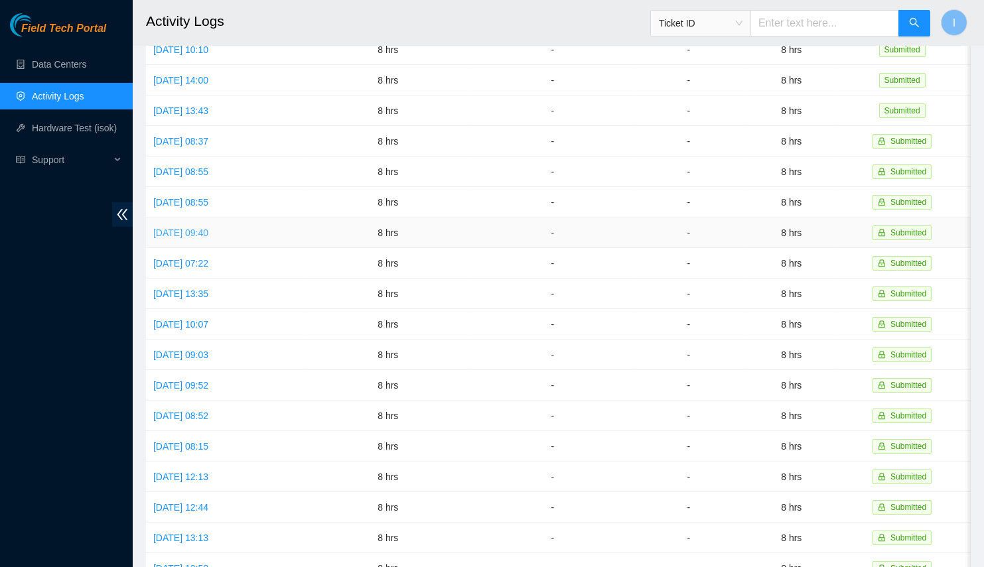
click at [208, 228] on link "[DATE] 09:40" at bounding box center [180, 233] width 55 height 11
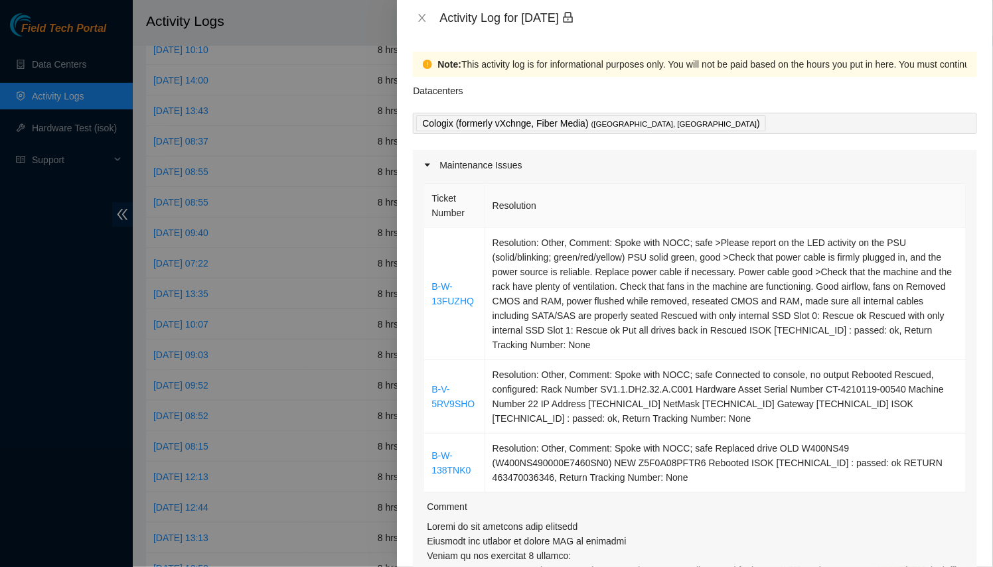
click at [212, 216] on div at bounding box center [496, 283] width 993 height 567
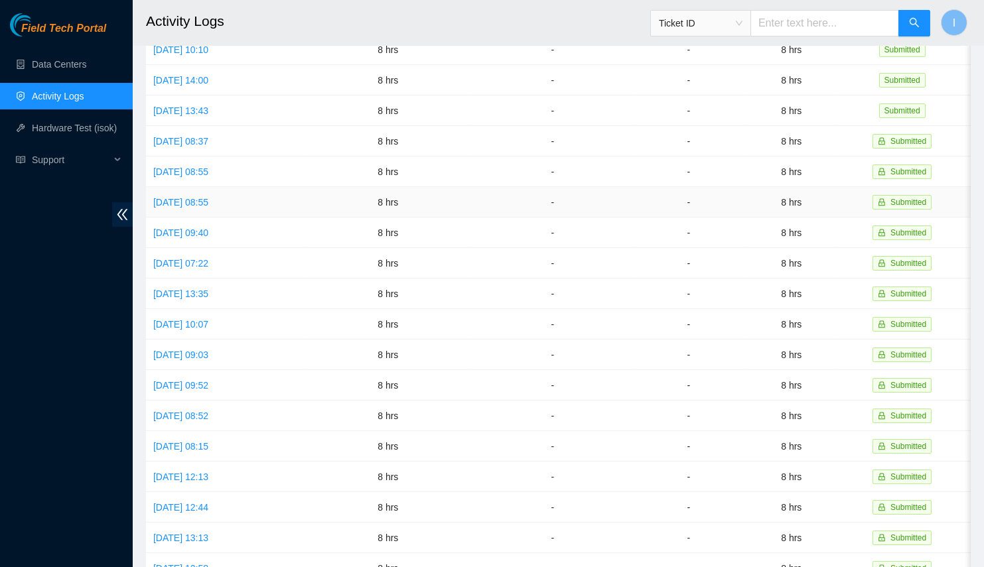
click at [212, 206] on td "[DATE] 08:55" at bounding box center [225, 202] width 159 height 31
click at [208, 199] on link "[DATE] 08:55" at bounding box center [180, 202] width 55 height 11
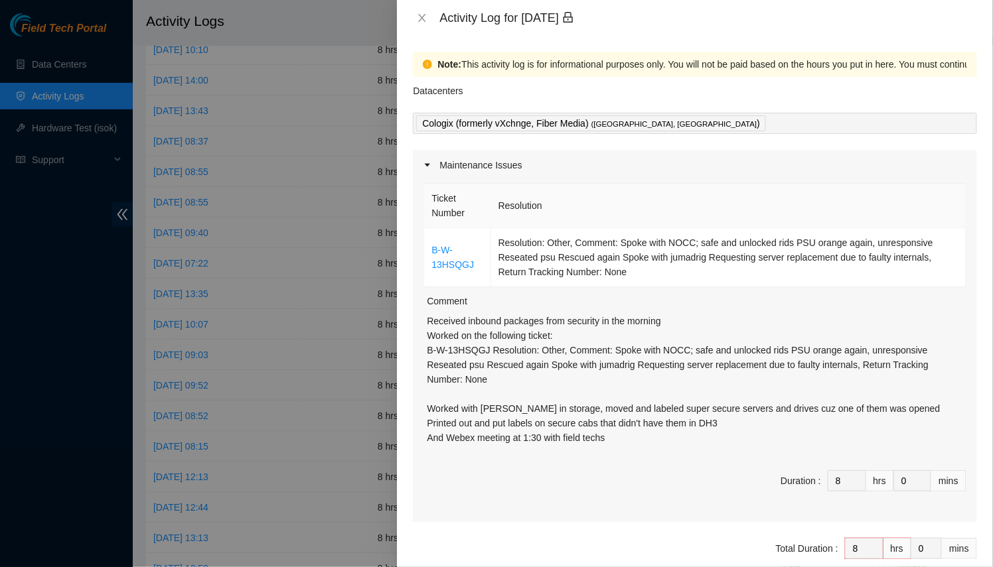
click at [216, 167] on div at bounding box center [496, 283] width 993 height 567
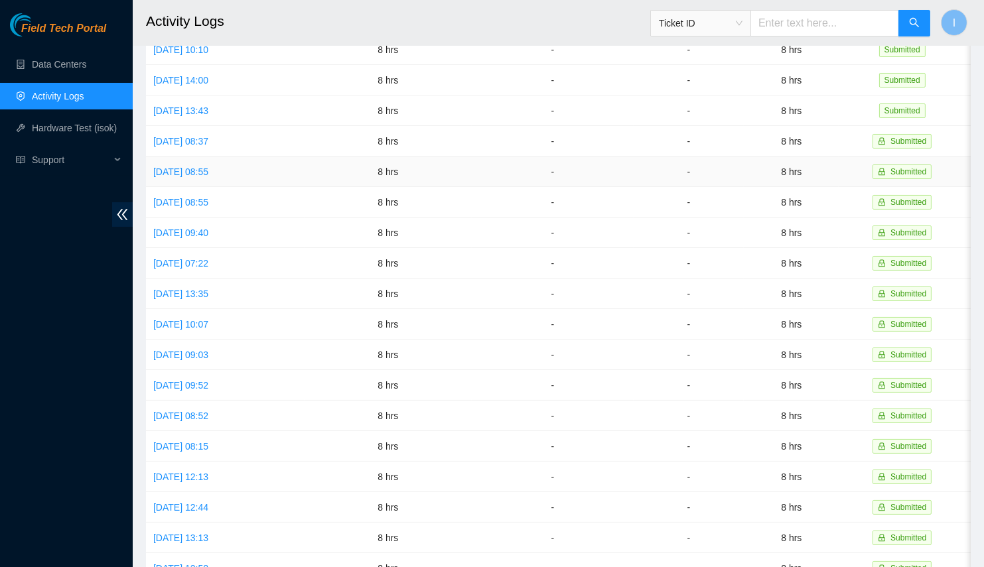
click at [208, 167] on link "[DATE] 08:55" at bounding box center [180, 172] width 55 height 11
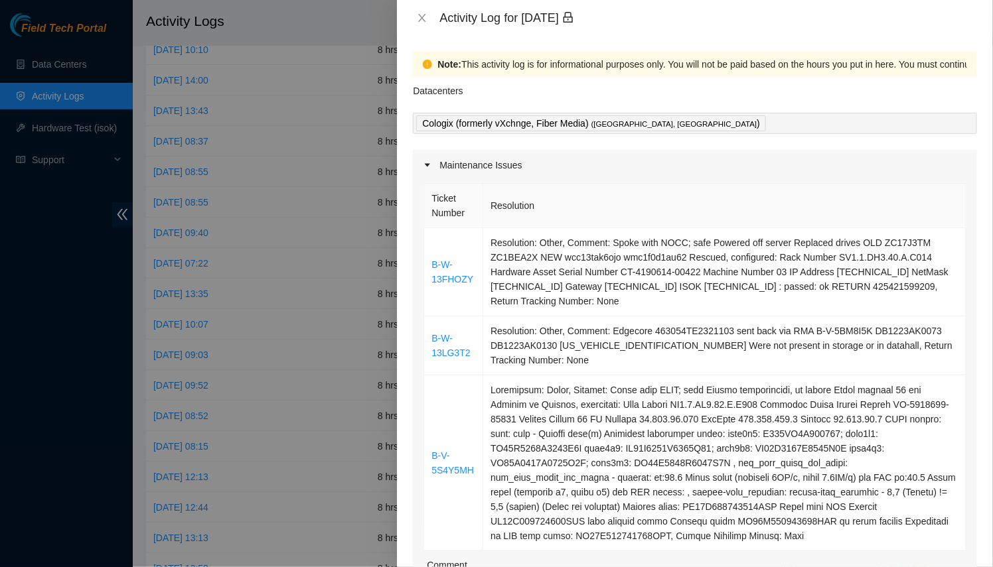
click at [218, 153] on div at bounding box center [496, 283] width 993 height 567
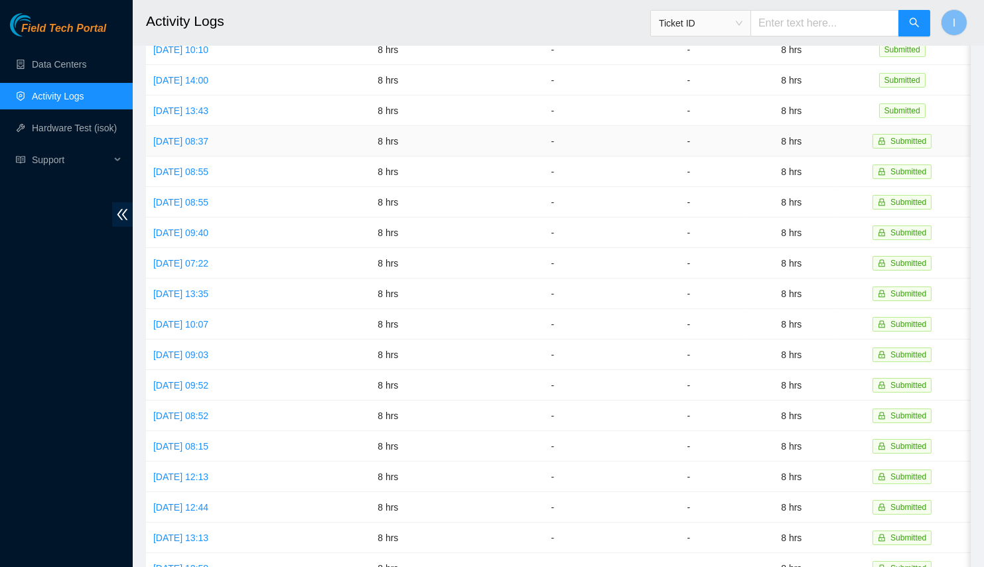
click at [208, 136] on link "[DATE] 08:37" at bounding box center [180, 141] width 55 height 11
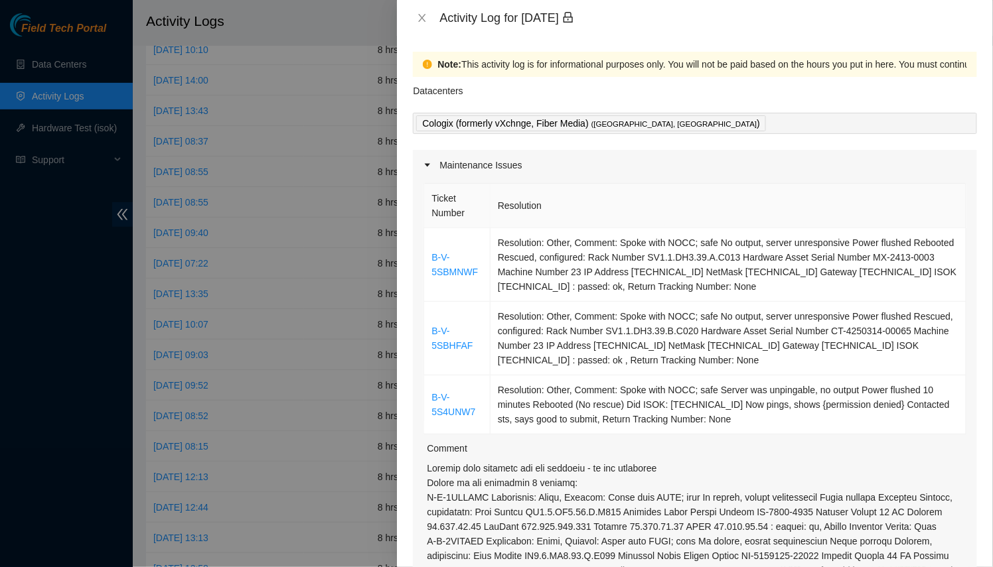
click at [224, 136] on div at bounding box center [496, 283] width 993 height 567
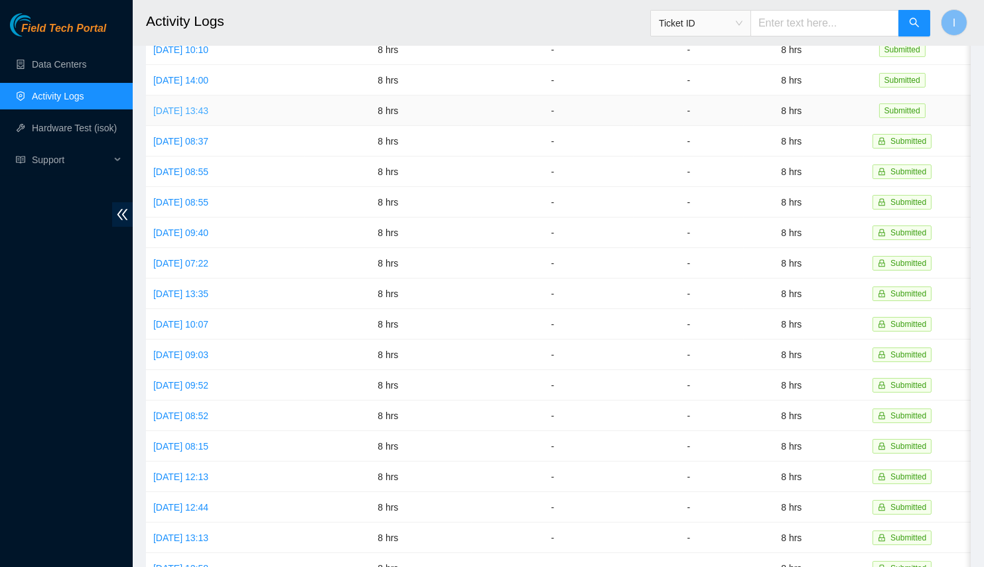
click at [208, 109] on link "[DATE] 13:43" at bounding box center [180, 110] width 55 height 11
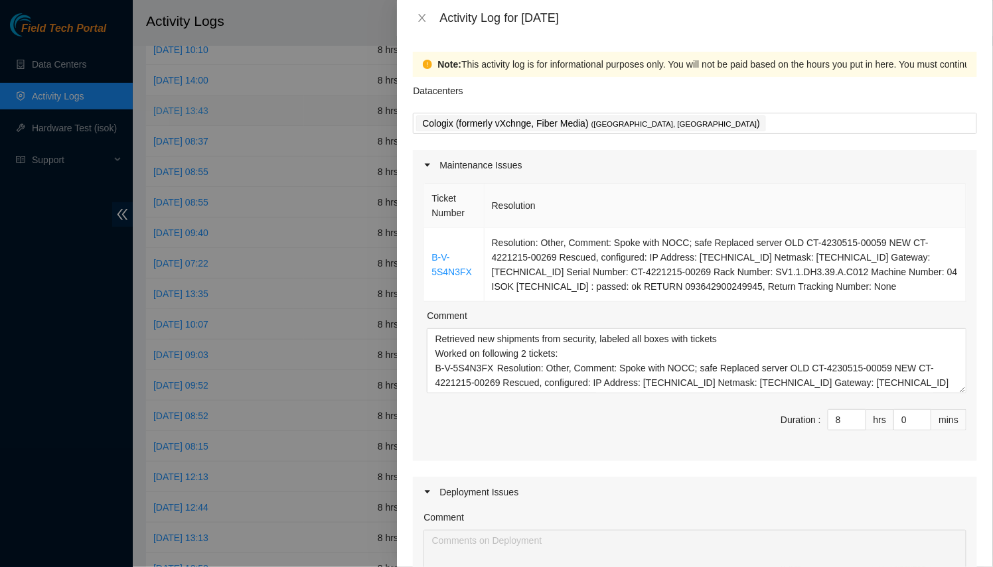
click at [224, 109] on div at bounding box center [496, 283] width 993 height 567
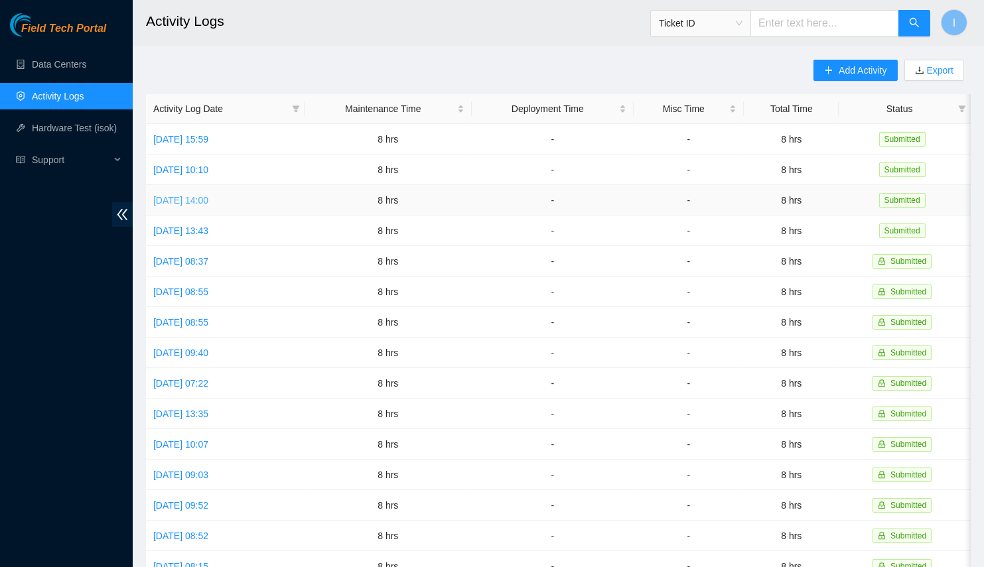
click at [208, 195] on link "[DATE] 14:00" at bounding box center [180, 200] width 55 height 11
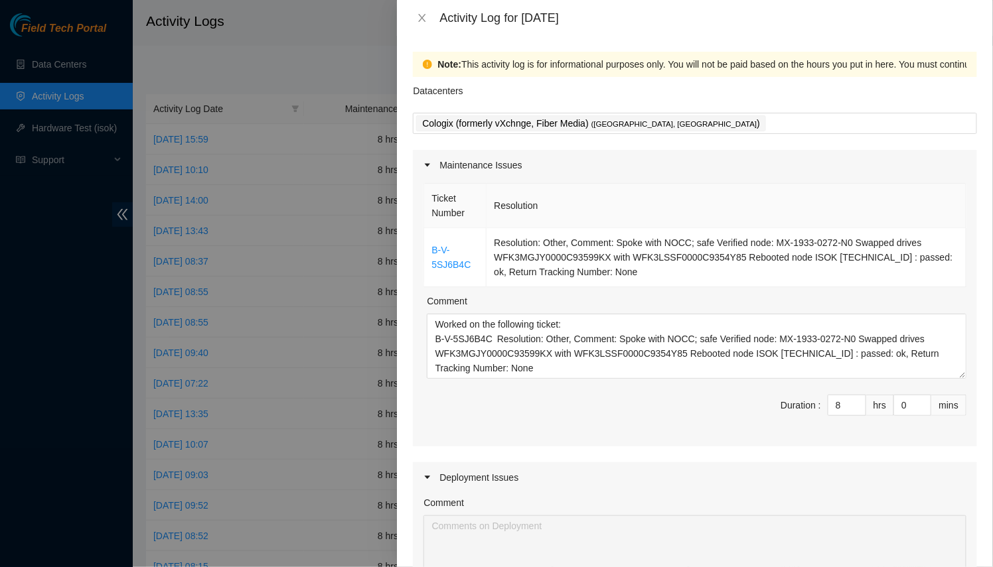
click at [213, 193] on div at bounding box center [496, 283] width 993 height 567
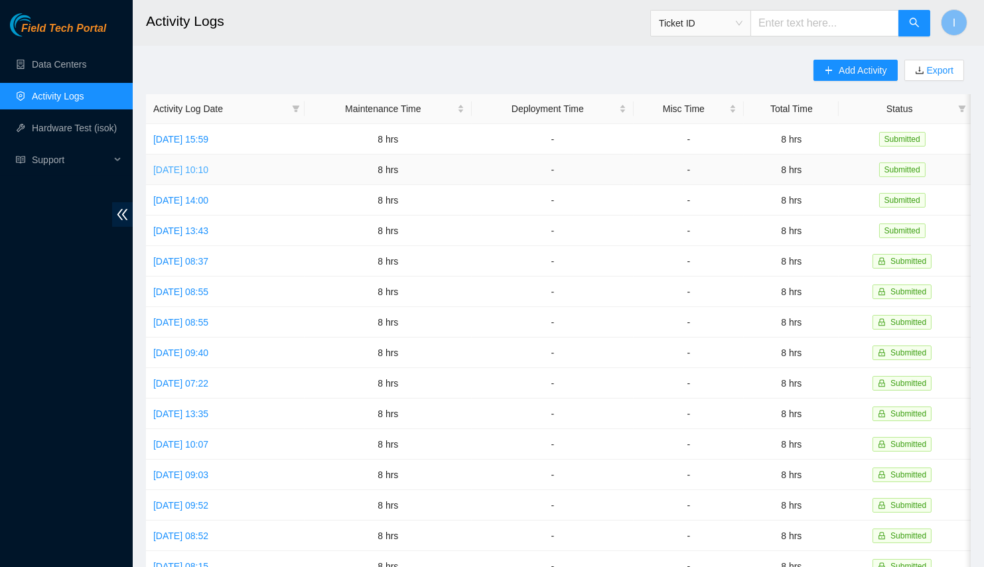
click at [208, 170] on link "[DATE] 10:10" at bounding box center [180, 170] width 55 height 11
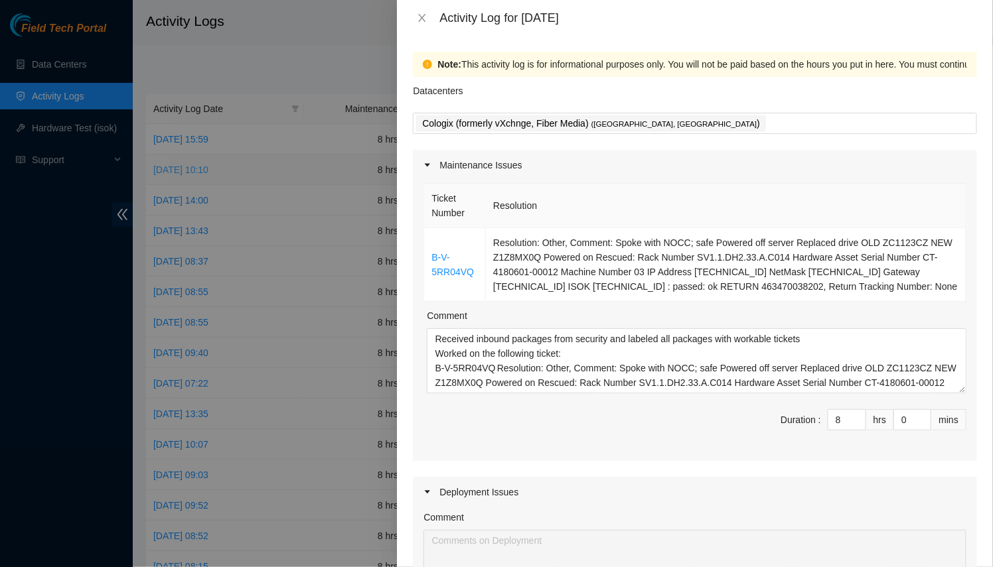
click at [220, 169] on div at bounding box center [496, 283] width 993 height 567
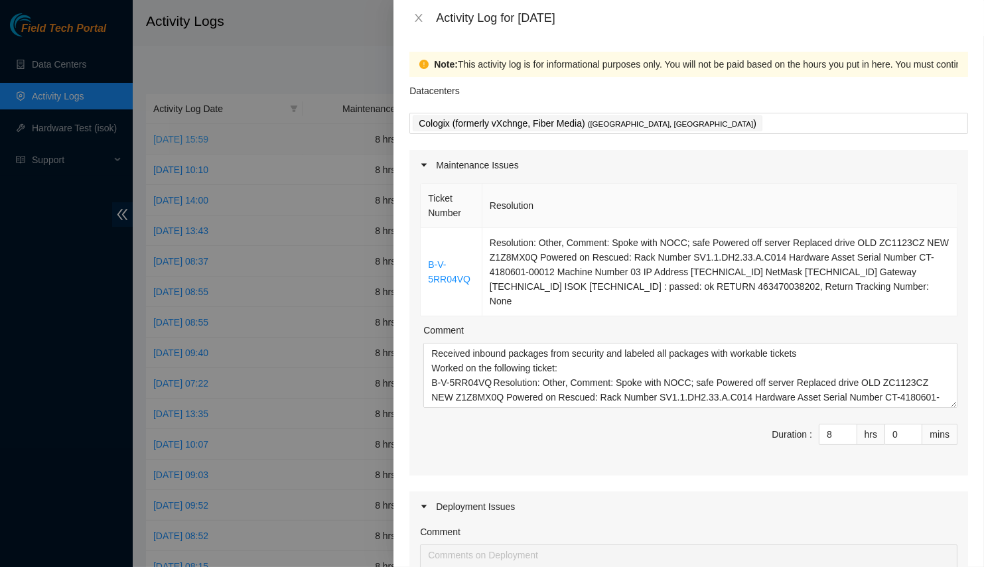
click at [208, 144] on link "[DATE] 15:59" at bounding box center [180, 139] width 55 height 11
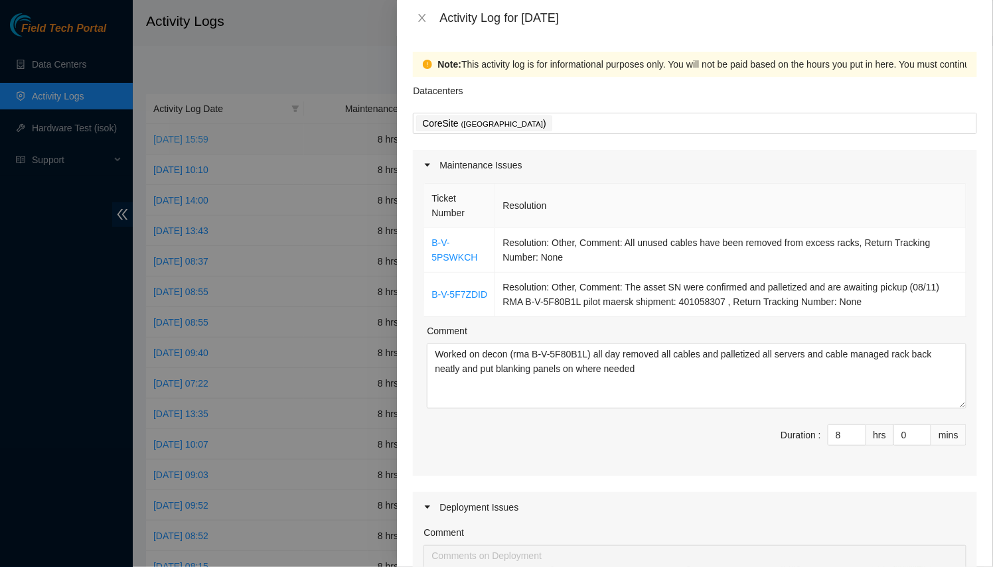
click at [225, 144] on div at bounding box center [496, 283] width 993 height 567
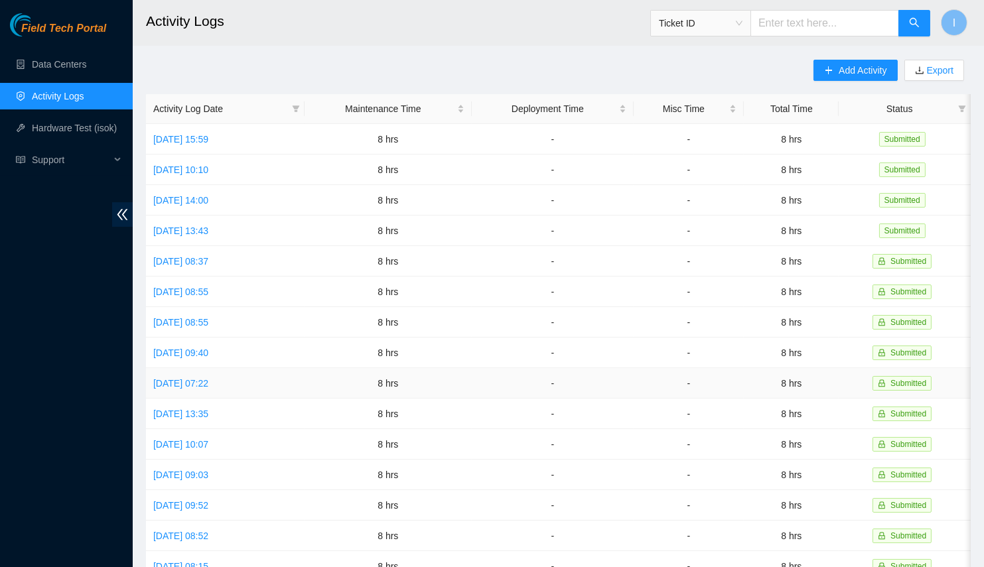
click at [208, 387] on td "[DATE] 07:22" at bounding box center [225, 383] width 159 height 31
click at [208, 378] on link "[DATE] 07:22" at bounding box center [180, 383] width 55 height 11
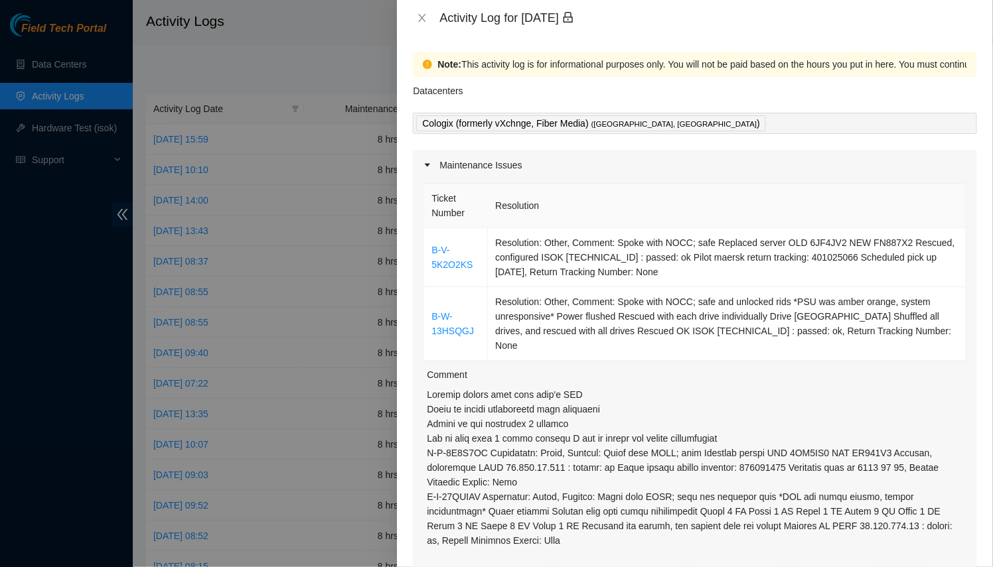
click at [212, 389] on div at bounding box center [496, 283] width 993 height 567
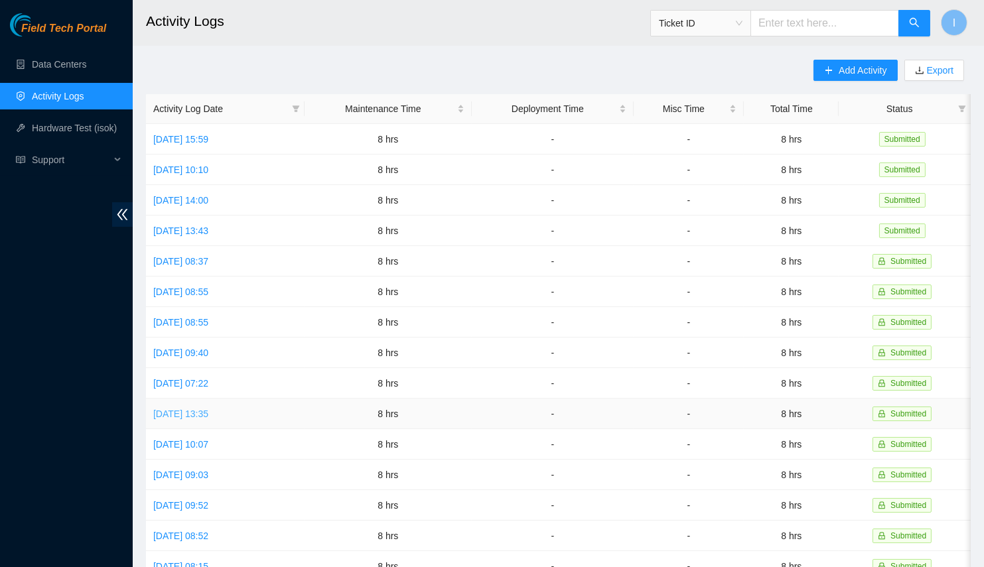
click at [202, 409] on link "[DATE] 13:35" at bounding box center [180, 414] width 55 height 11
